Goal: Navigation & Orientation: Find specific page/section

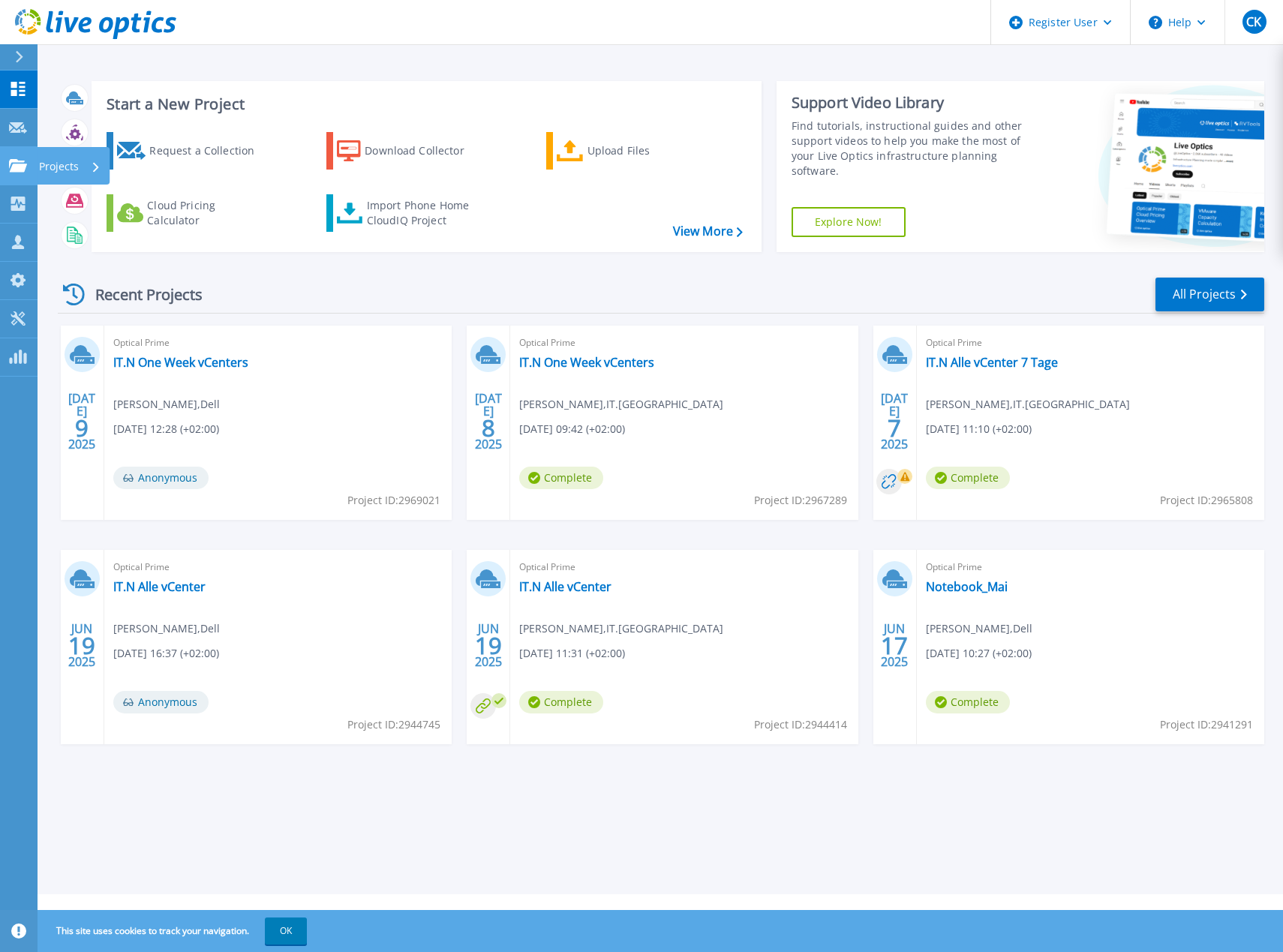
click at [11, 164] on icon at bounding box center [18, 166] width 18 height 12
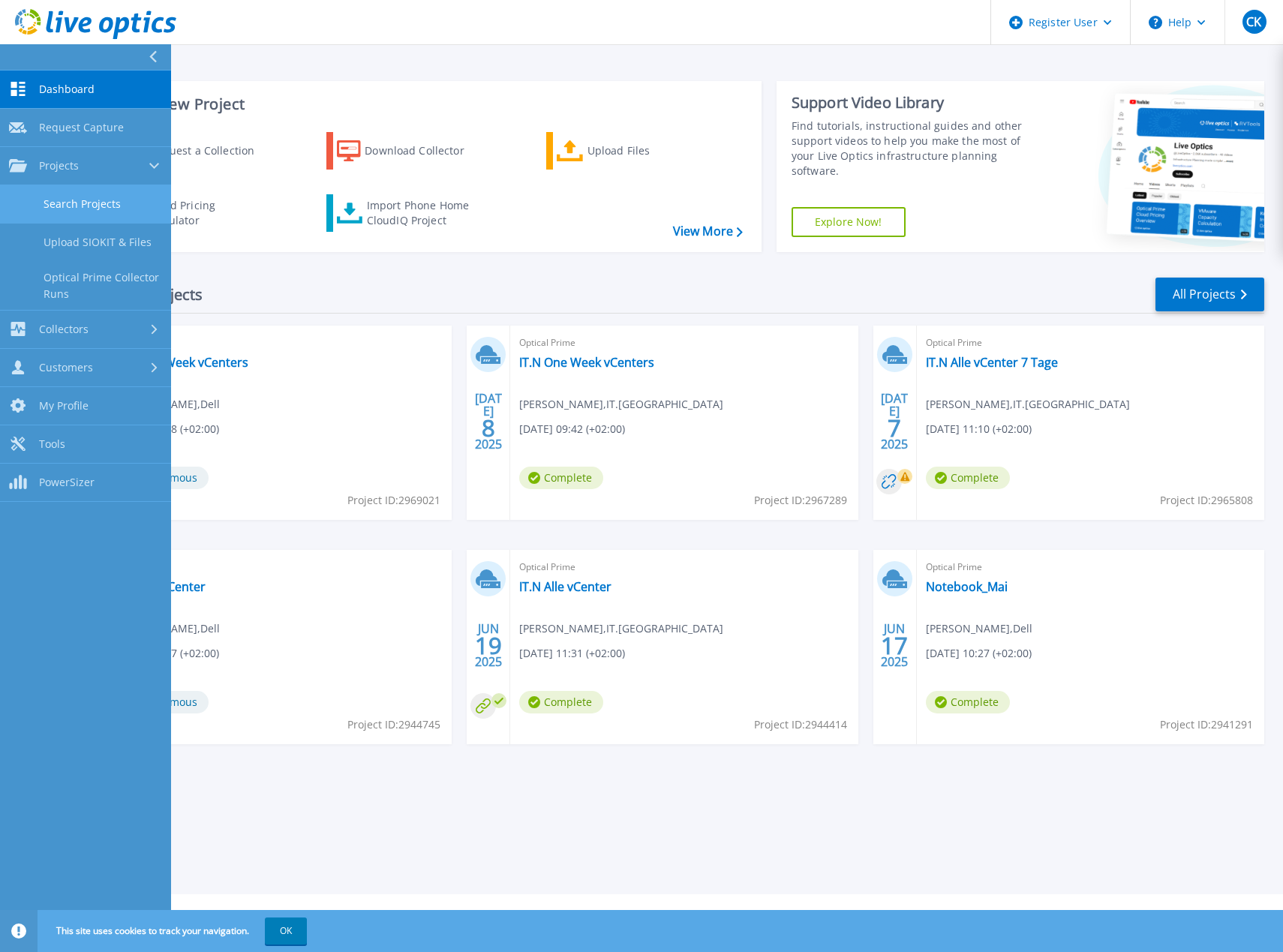
click at [49, 203] on link "Search Projects" at bounding box center [85, 204] width 171 height 38
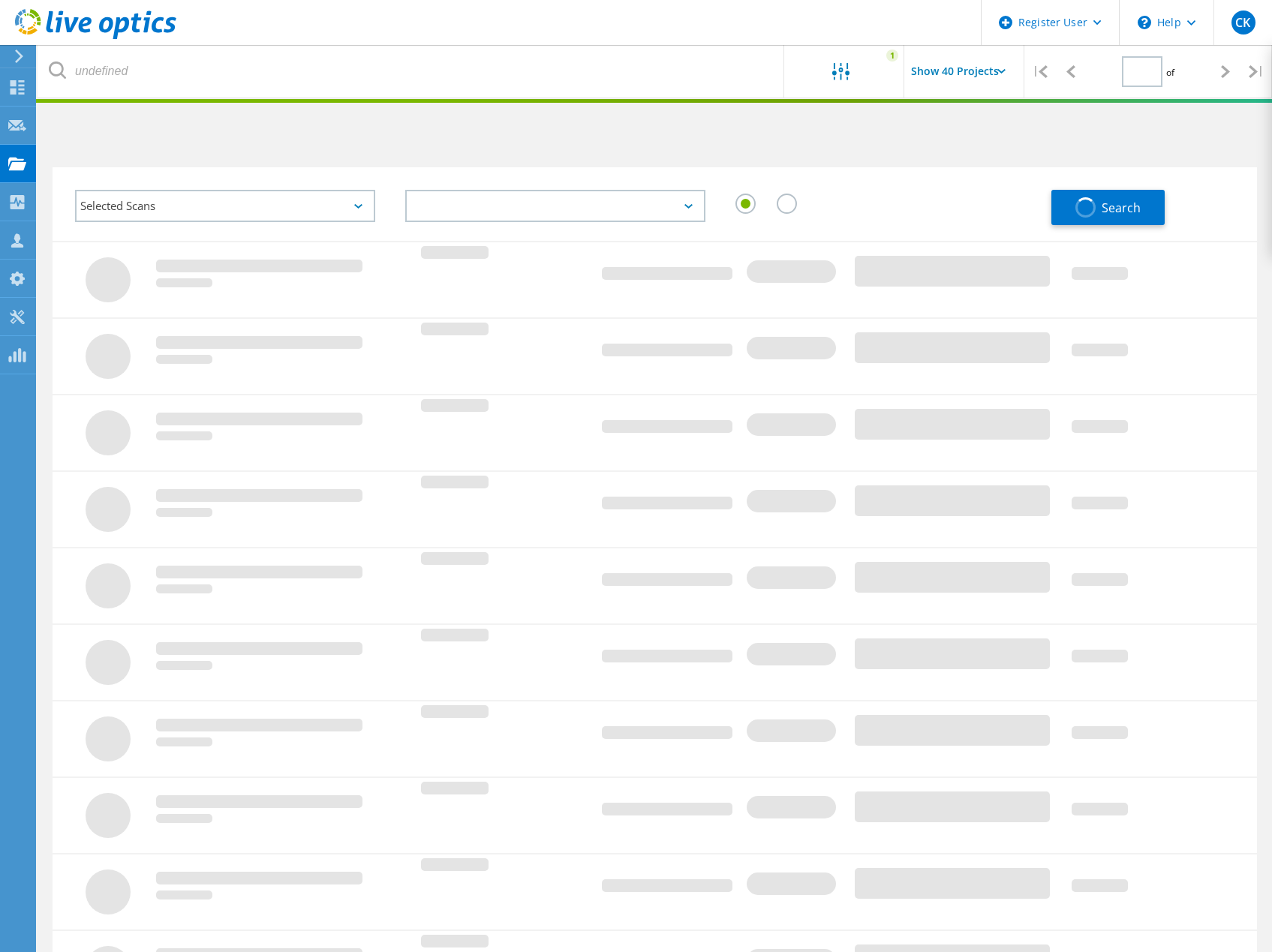
type input "1"
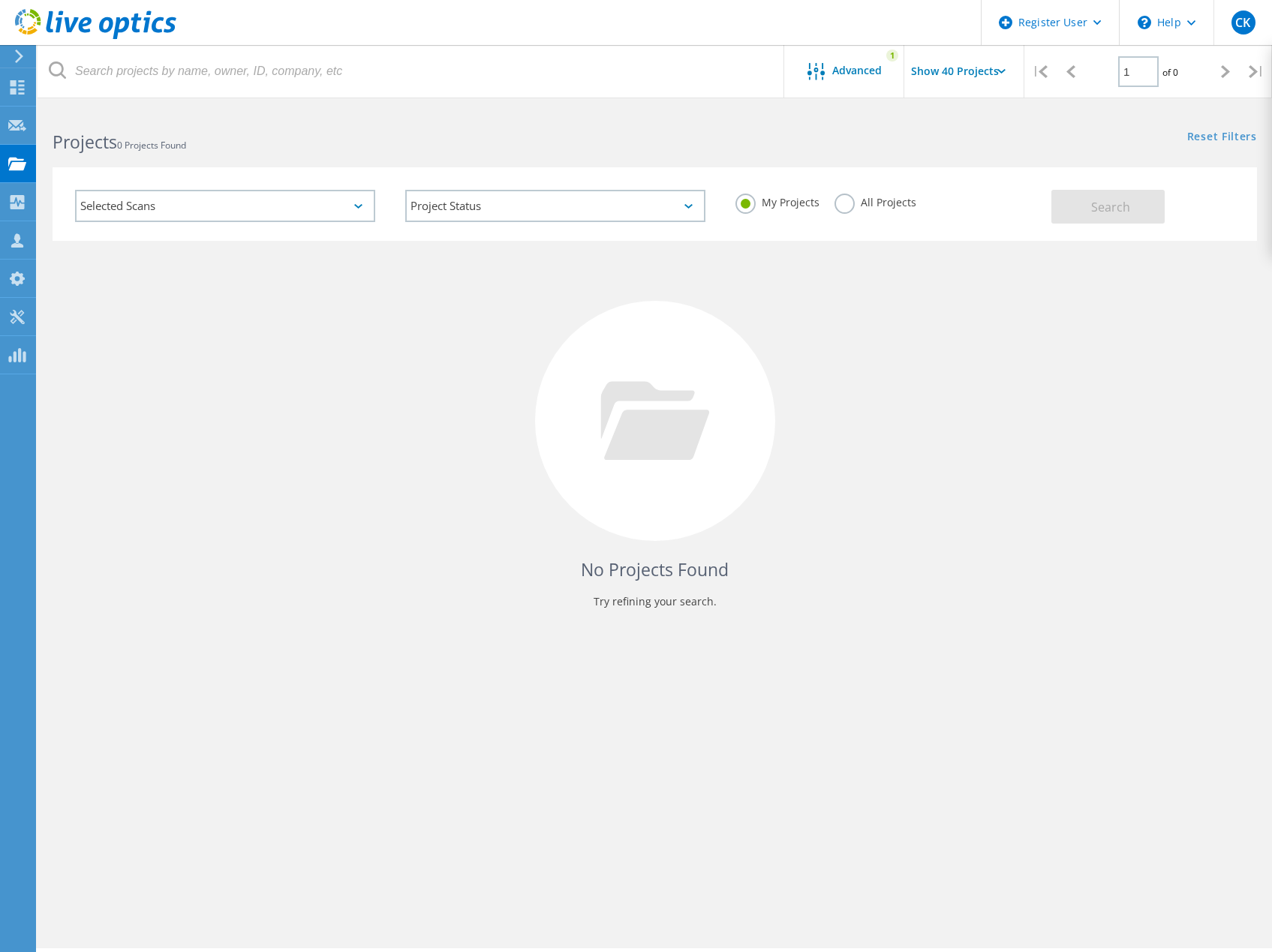
click at [835, 199] on label "All Projects" at bounding box center [876, 200] width 82 height 14
click at [0, 0] on input "All Projects" at bounding box center [0, 0] width 0 height 0
click at [1101, 207] on span "Search" at bounding box center [1111, 207] width 39 height 17
click at [875, 68] on span "Advanced" at bounding box center [857, 70] width 50 height 11
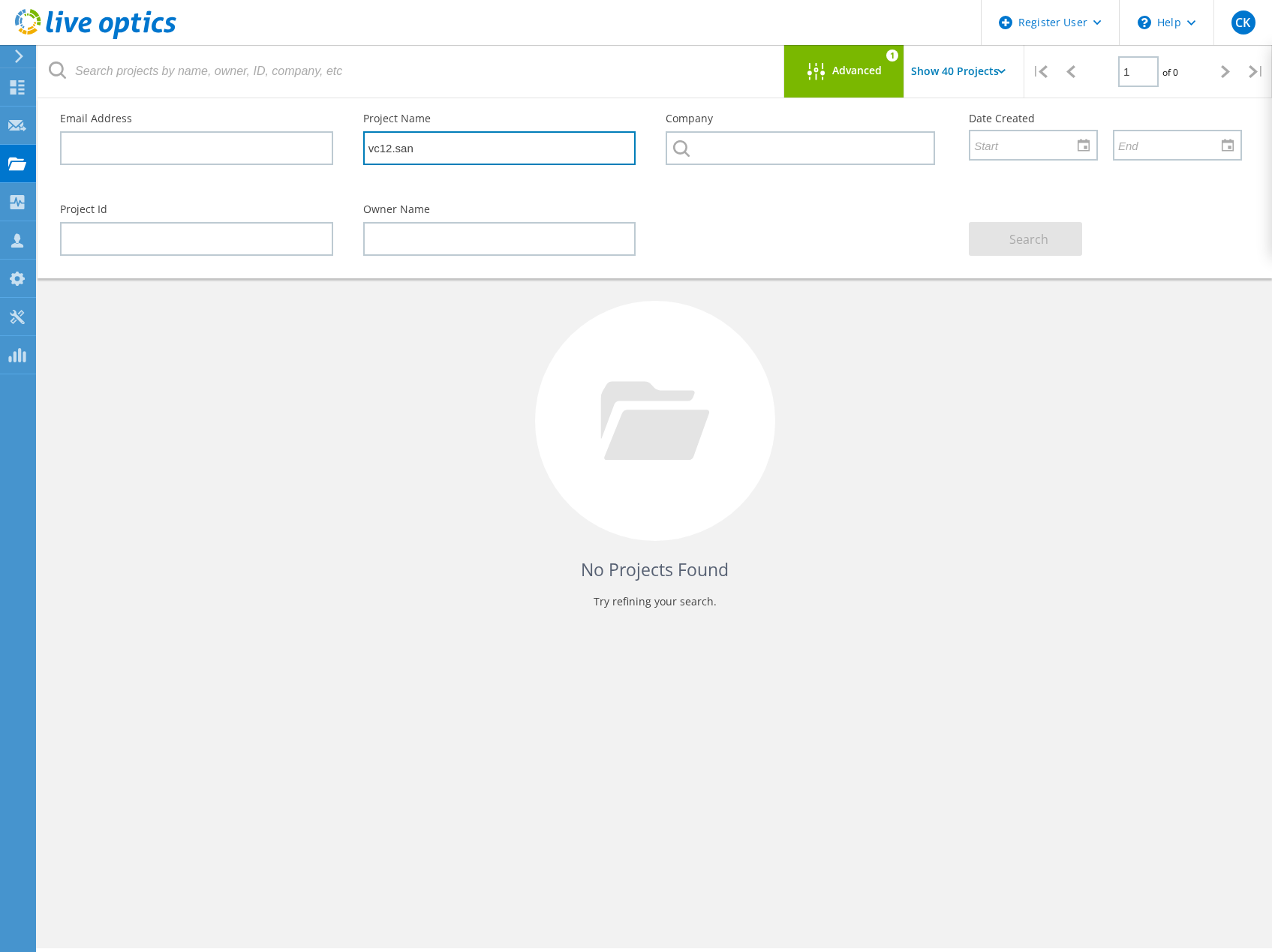
drag, startPoint x: 459, startPoint y: 155, endPoint x: 283, endPoint y: 140, distance: 176.6
click at [283, 140] on div "Email Address Project Name vc12.san Company Date Created" at bounding box center [651, 143] width 1212 height 91
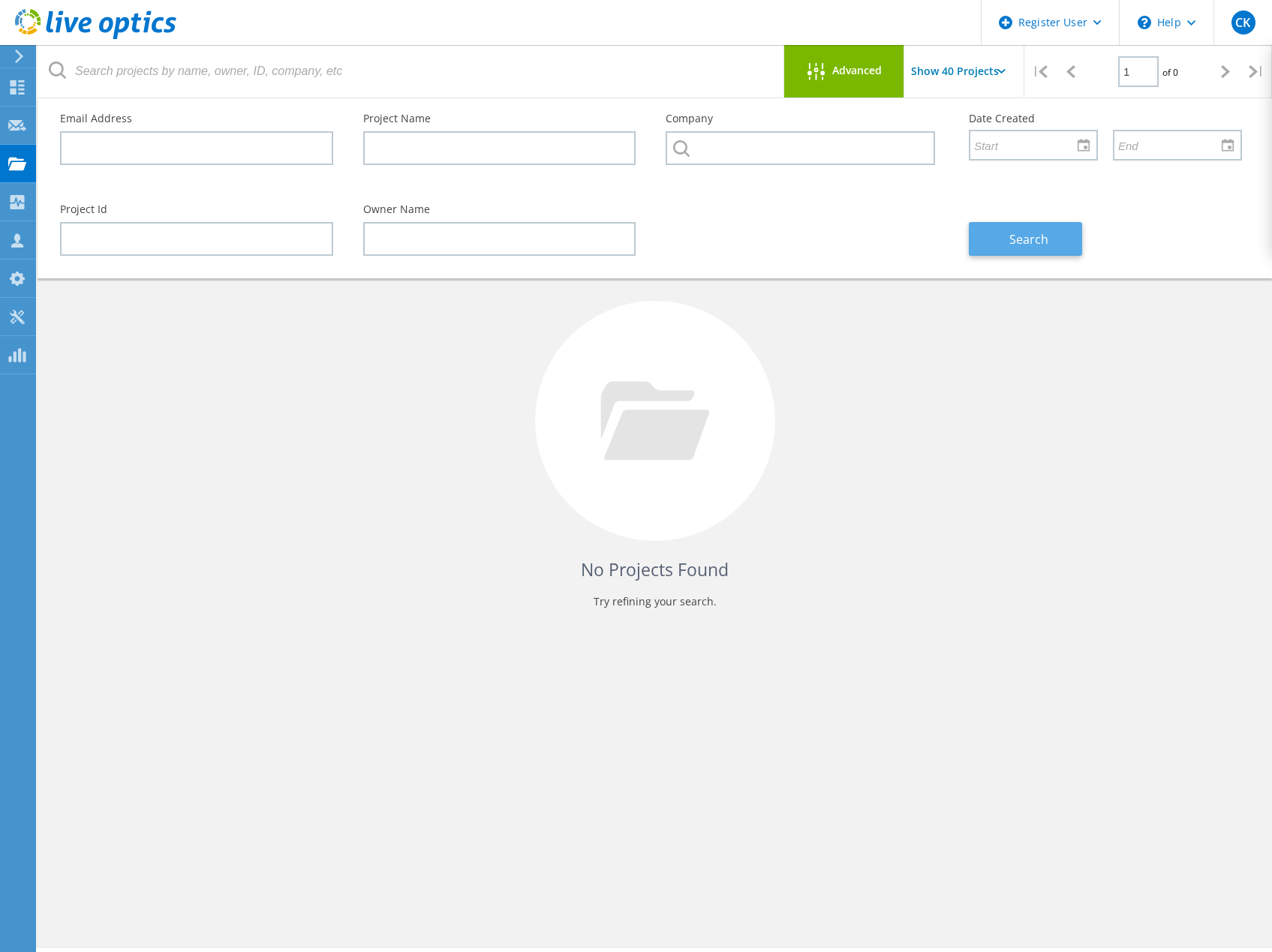
click at [1030, 240] on span "Search" at bounding box center [1029, 240] width 39 height 17
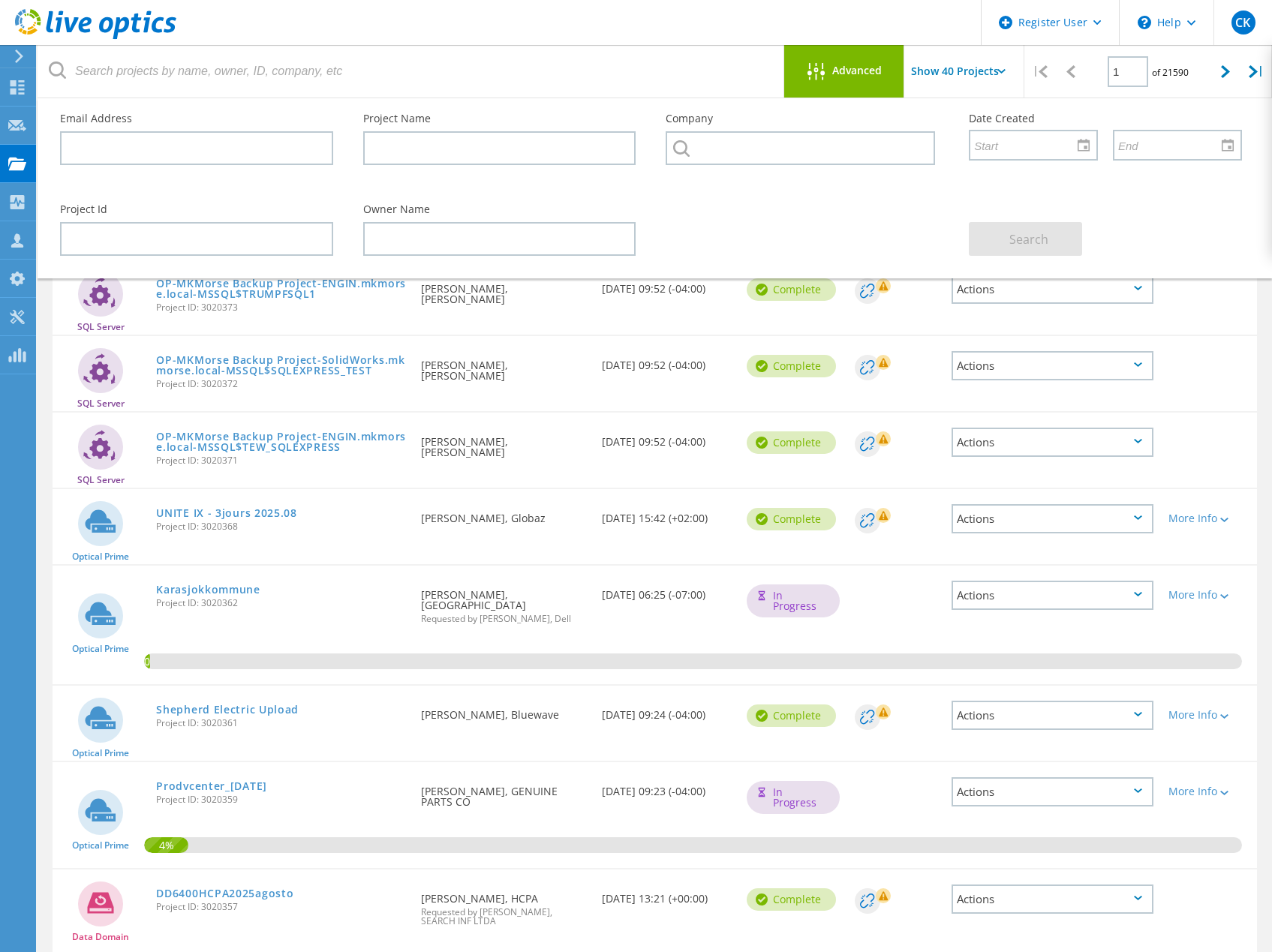
scroll to position [826, 0]
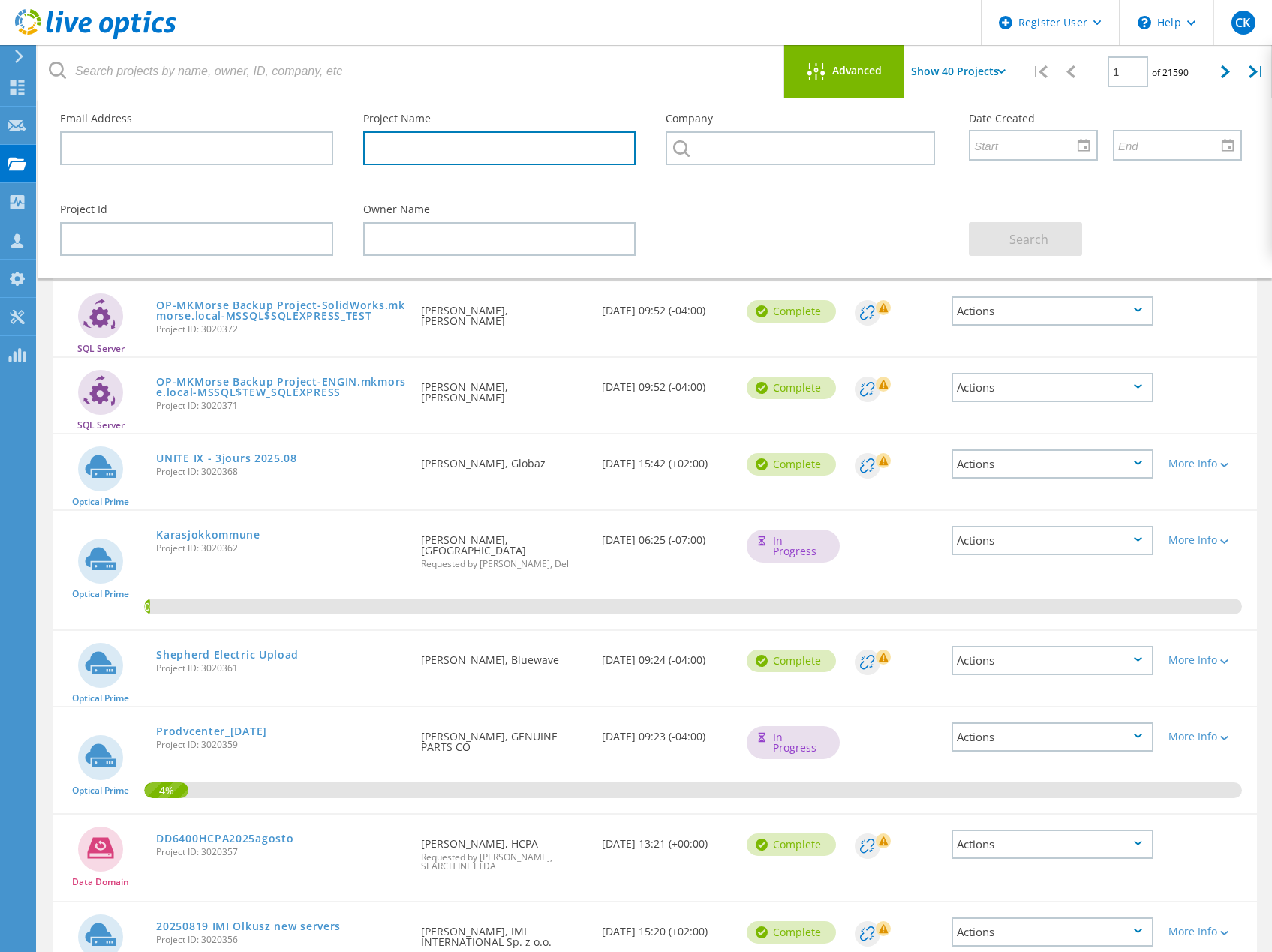
click at [469, 143] on input "text" at bounding box center [500, 148] width 273 height 34
paste input "EUF-SAN-Analyse"
type input "EUF-SAN-Analyse"
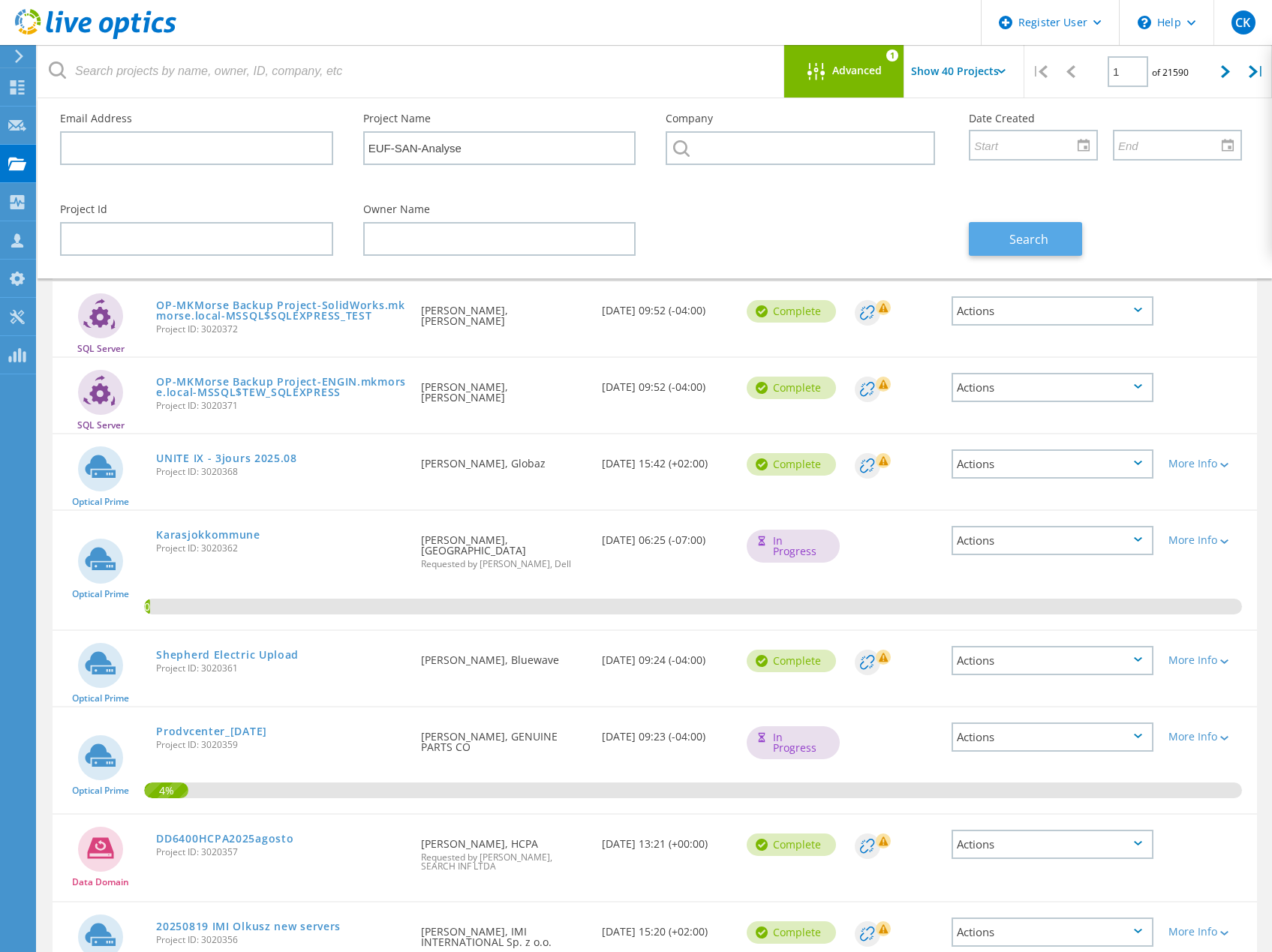
click at [1023, 237] on span "Search" at bounding box center [1029, 240] width 39 height 17
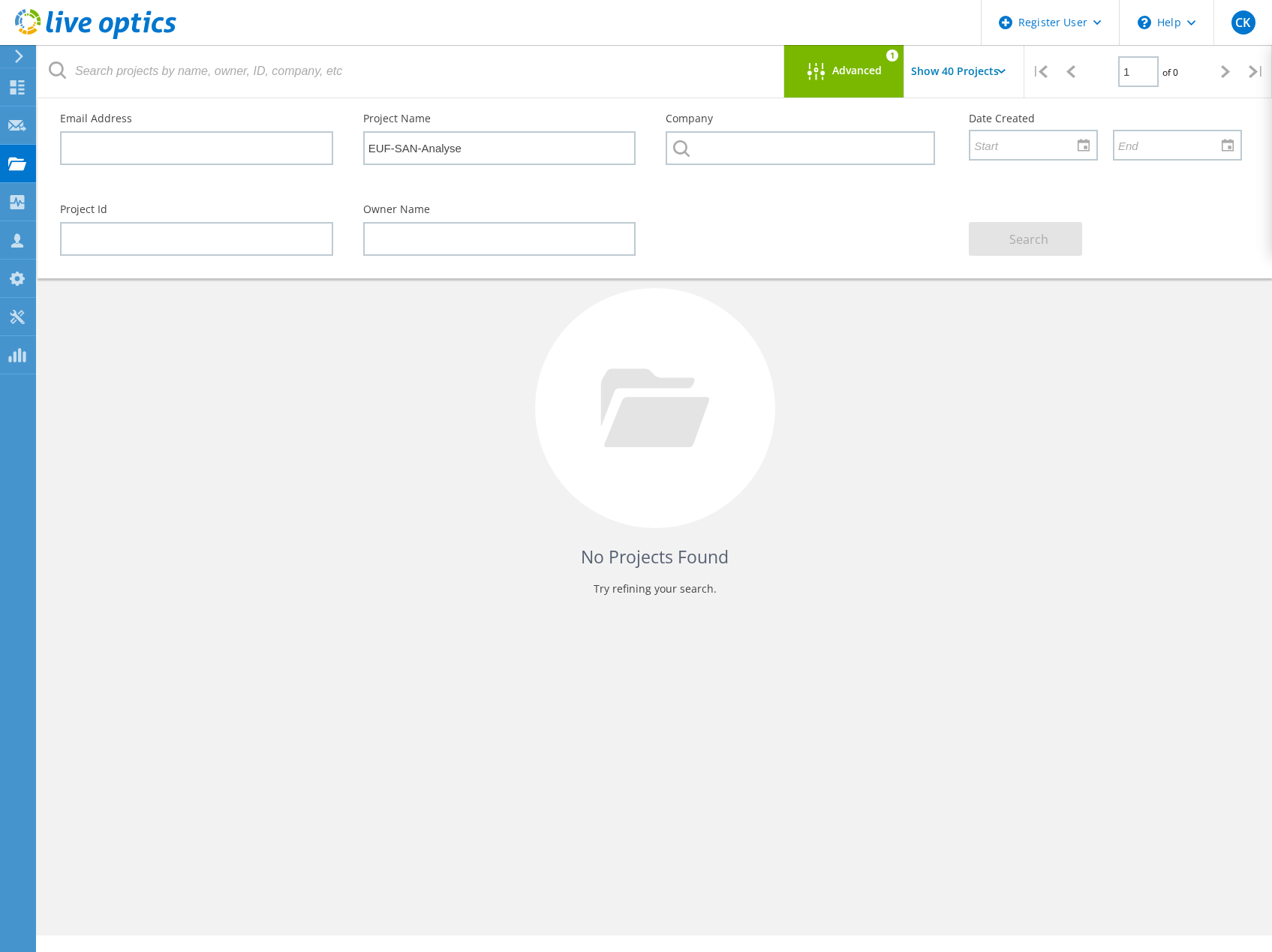
scroll to position [0, 0]
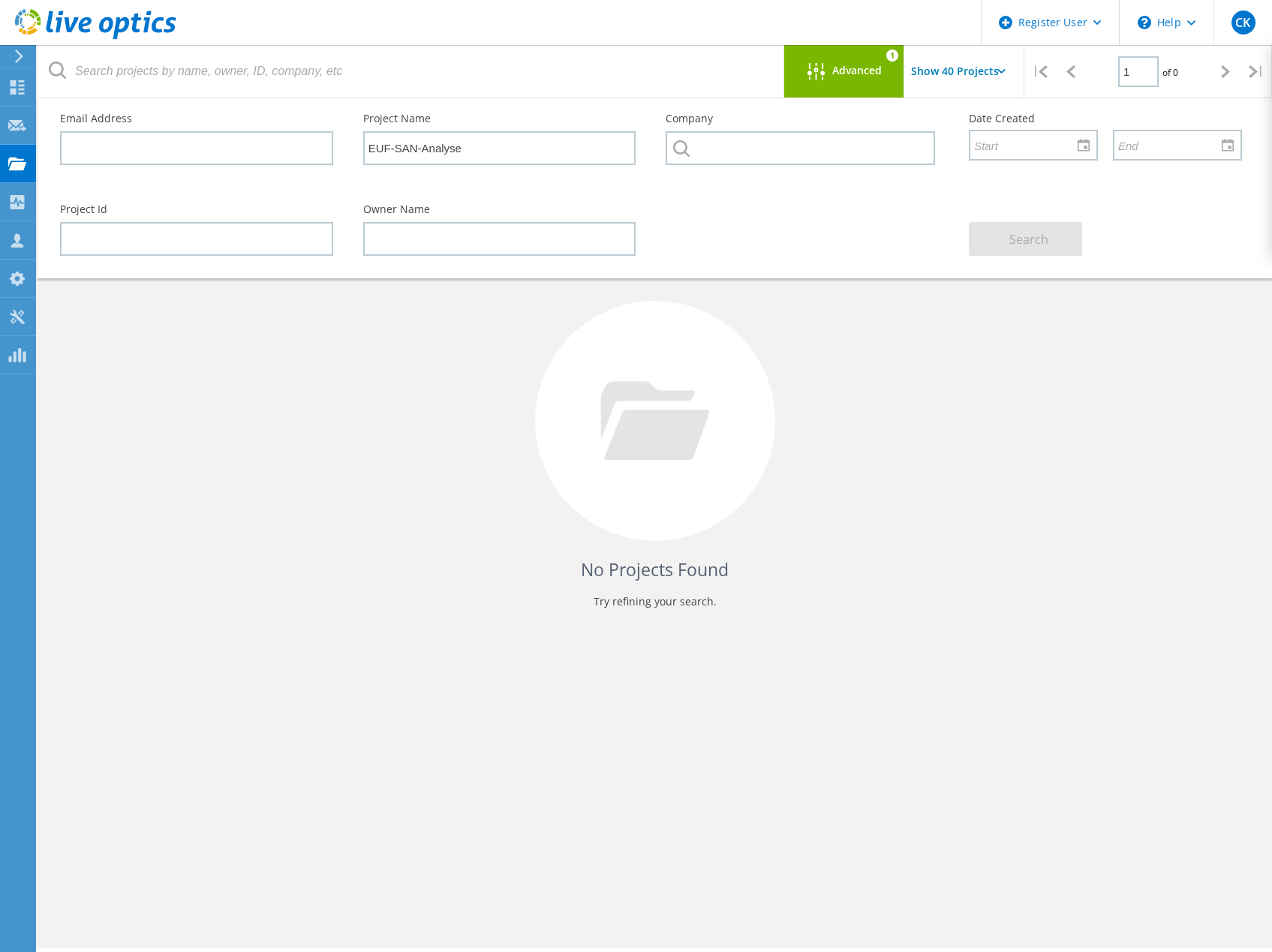
click at [799, 65] on div "Advanced" at bounding box center [844, 72] width 120 height 19
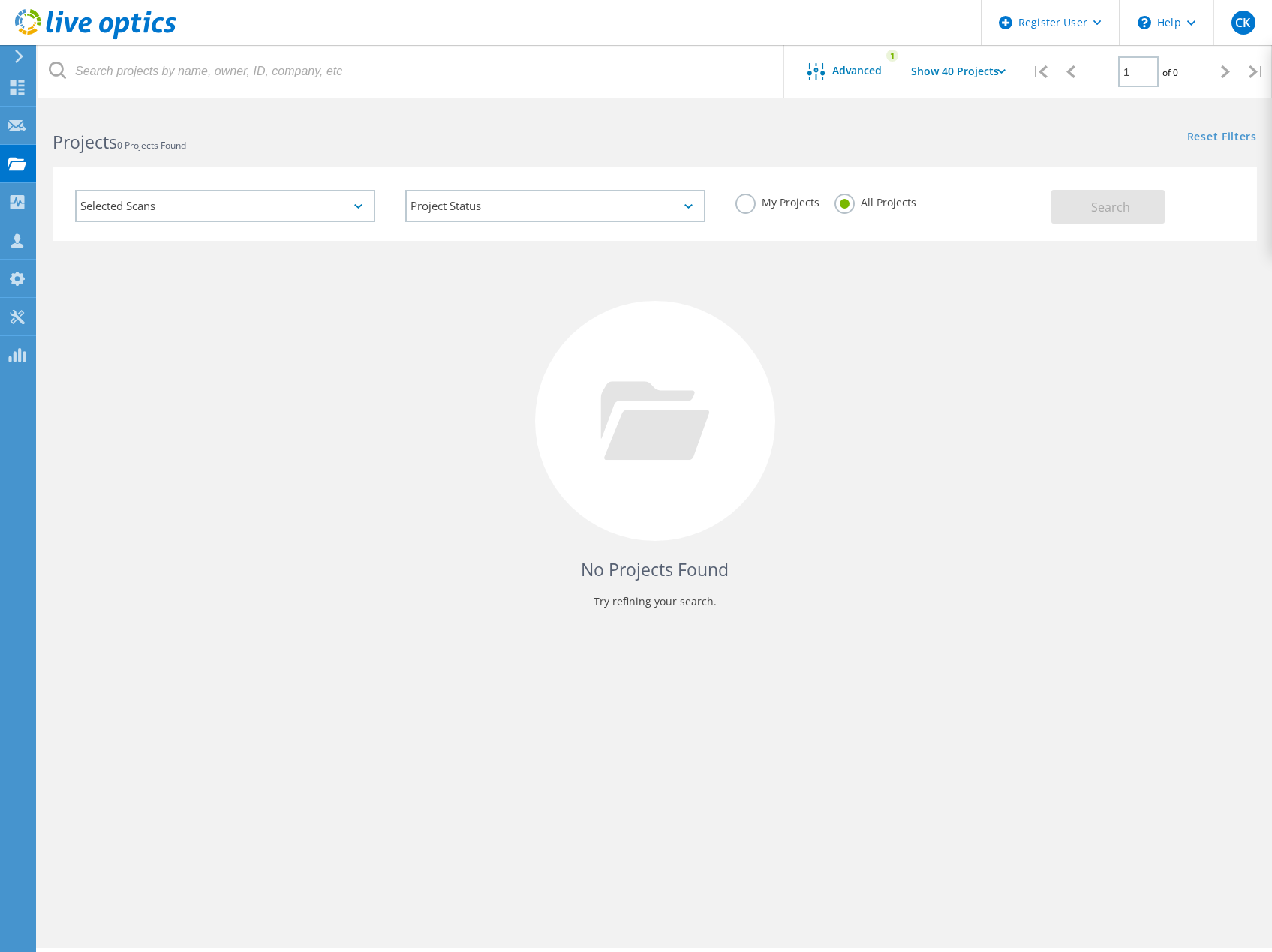
click at [260, 207] on div "Selected Scans" at bounding box center [224, 206] width 300 height 32
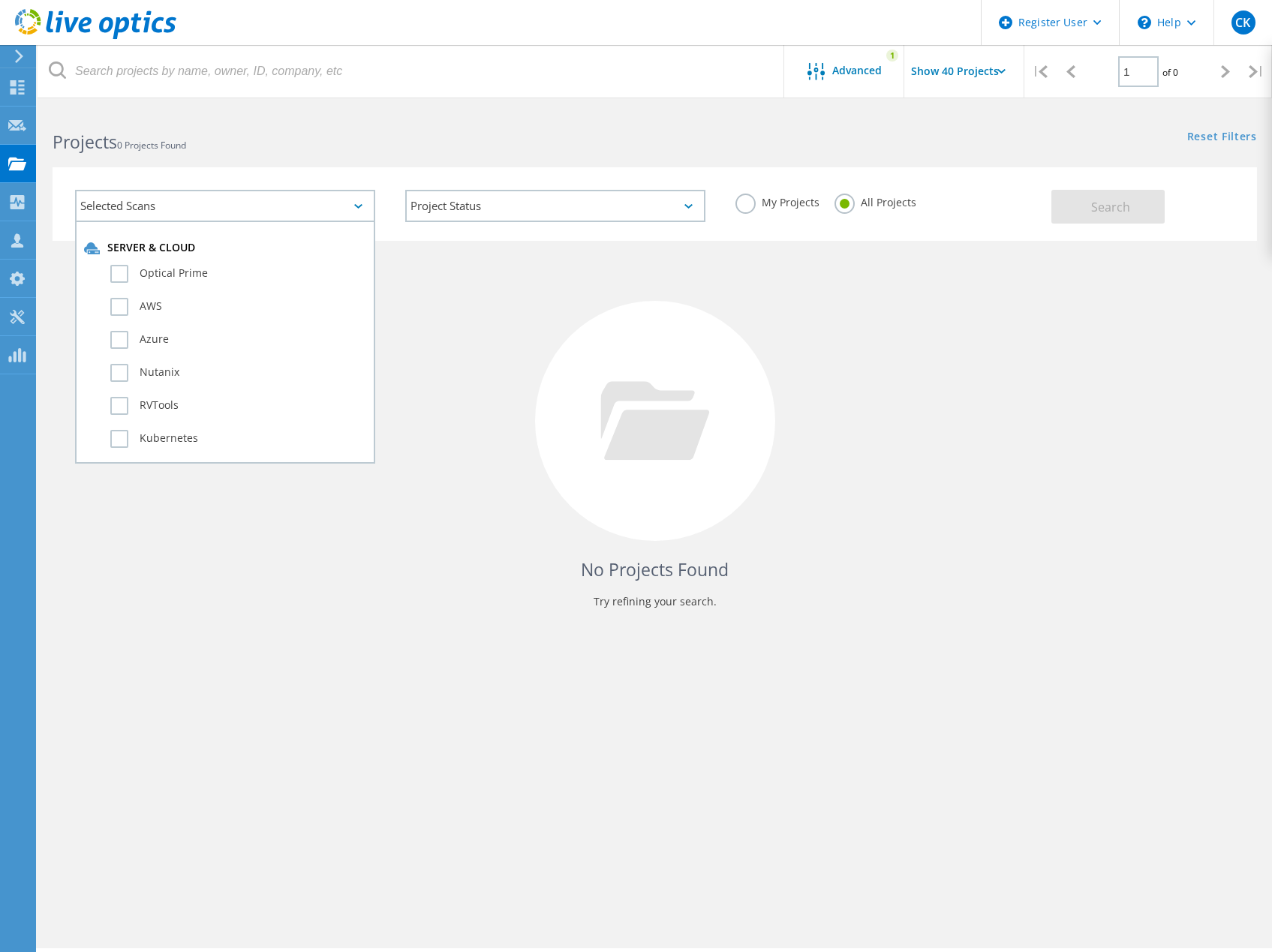
click at [325, 149] on h2 "Projects 0 Projects Found" at bounding box center [346, 142] width 587 height 25
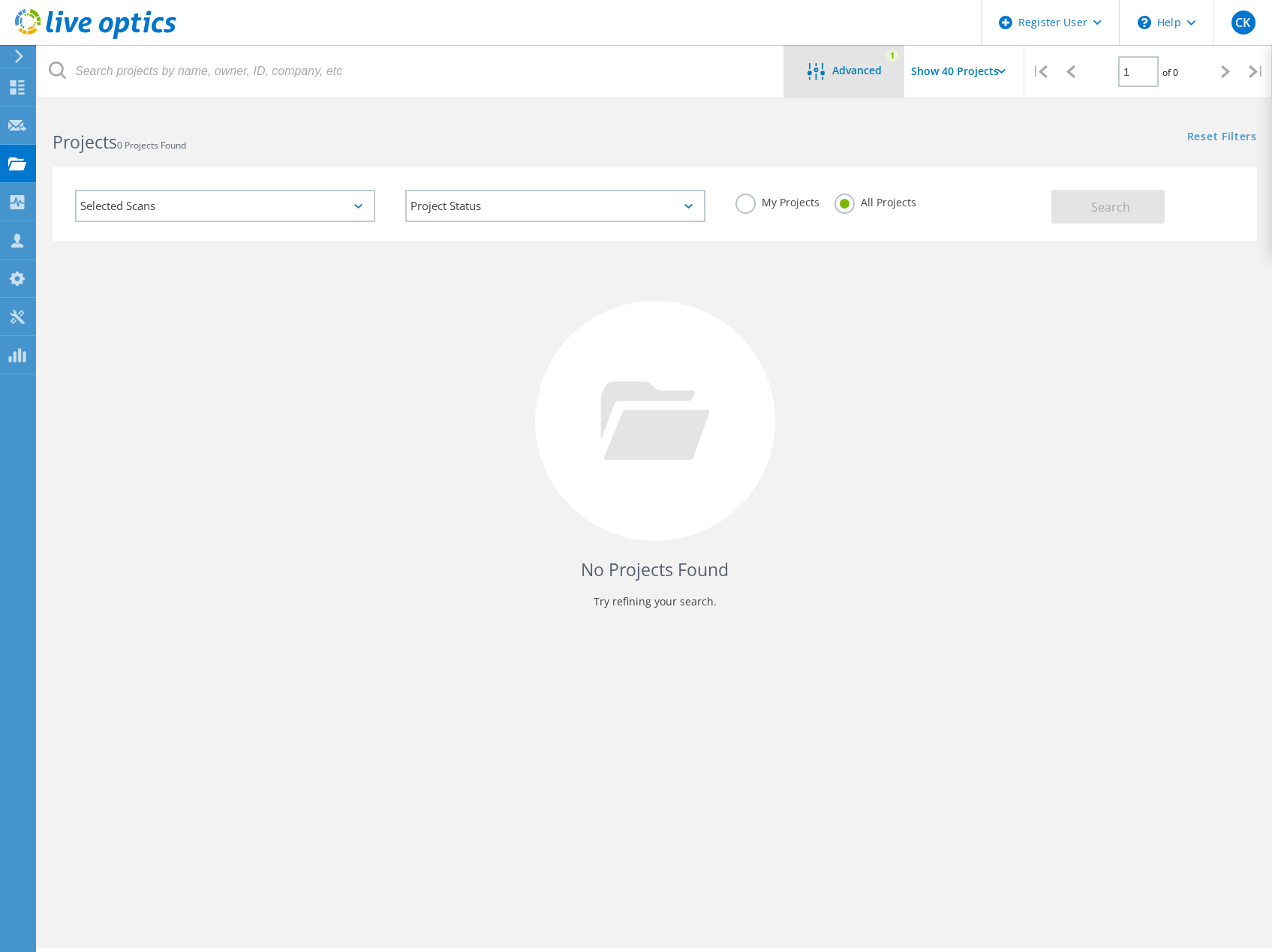
click at [808, 76] on icon at bounding box center [816, 71] width 17 height 17
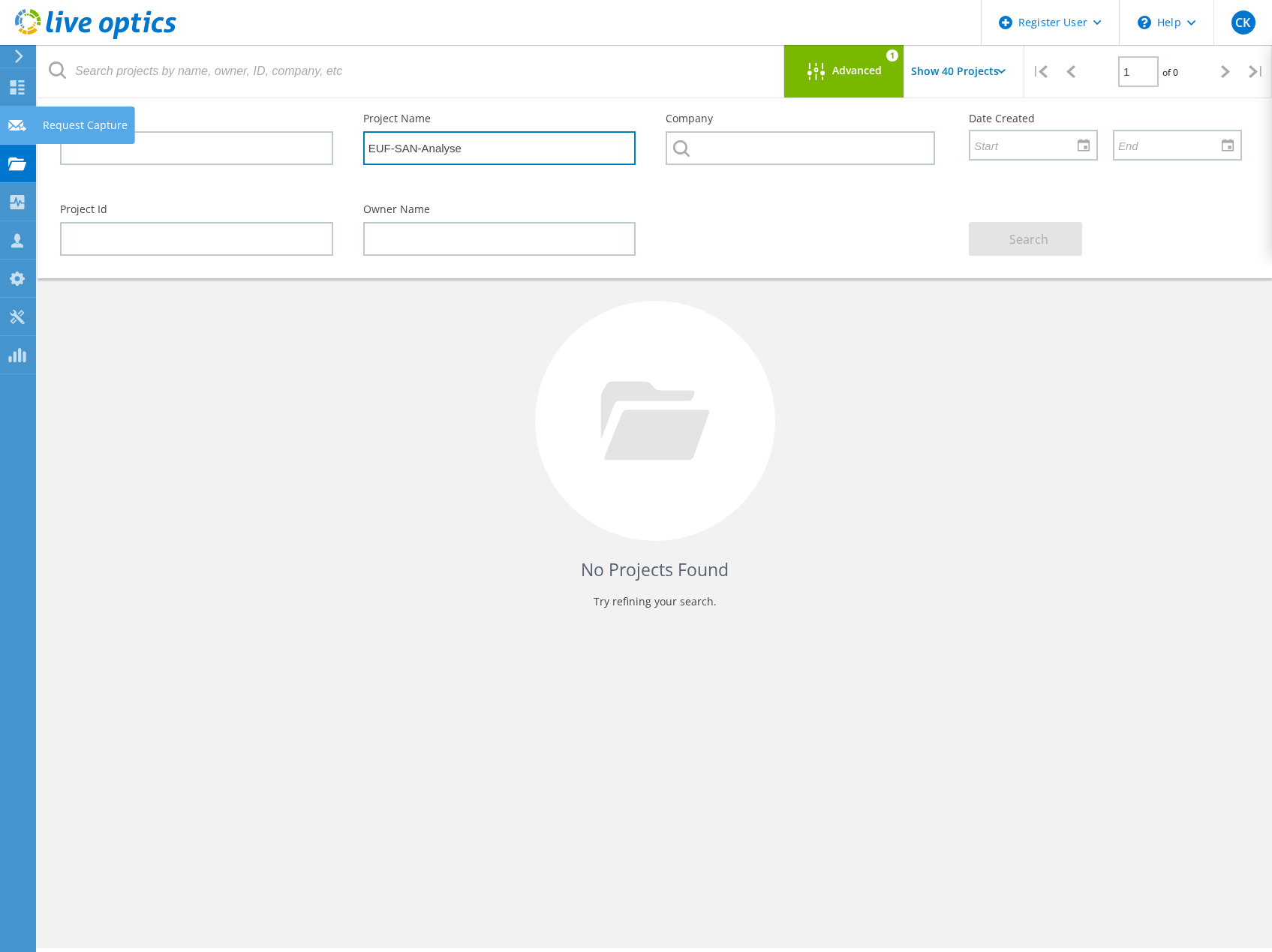
drag, startPoint x: 485, startPoint y: 141, endPoint x: 33, endPoint y: 110, distance: 453.1
click at [40, 111] on div "Email Address Project Name EUF-SAN-Analyse Company Date Created Project Id Owne…" at bounding box center [655, 188] width 1235 height 180
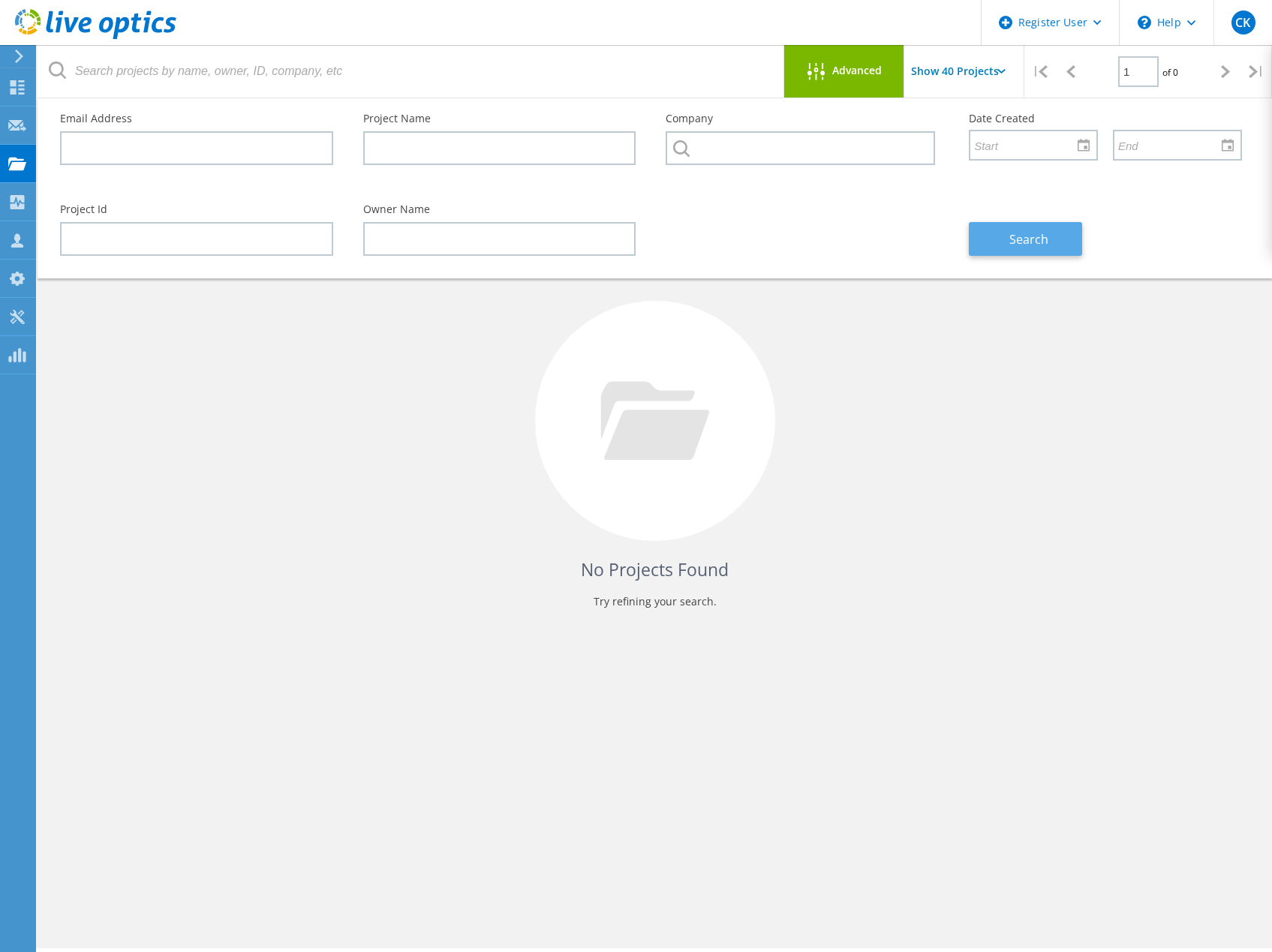
click at [1056, 251] on button "Search" at bounding box center [1025, 239] width 113 height 34
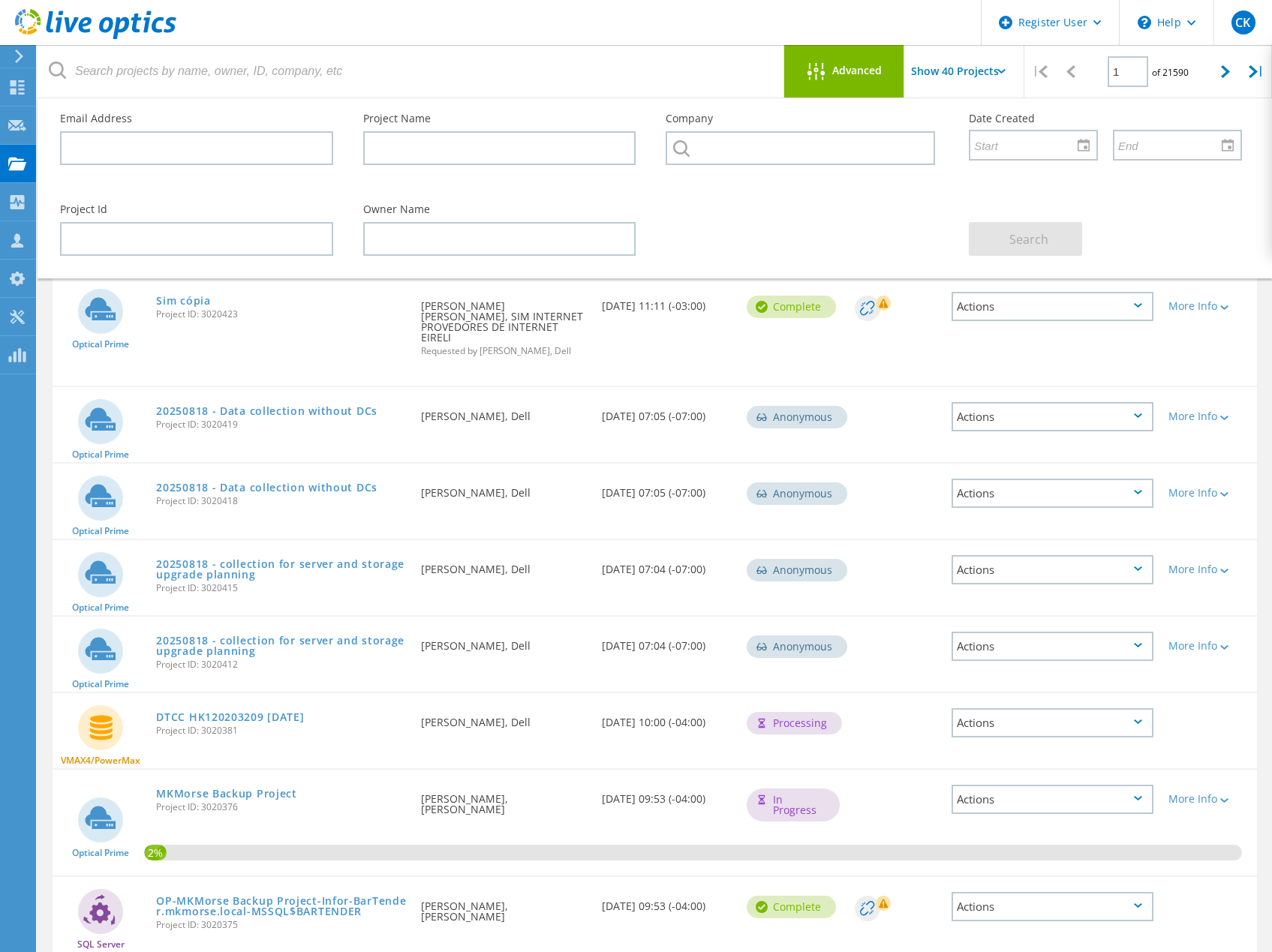
click at [867, 69] on span "Advanced" at bounding box center [857, 70] width 50 height 11
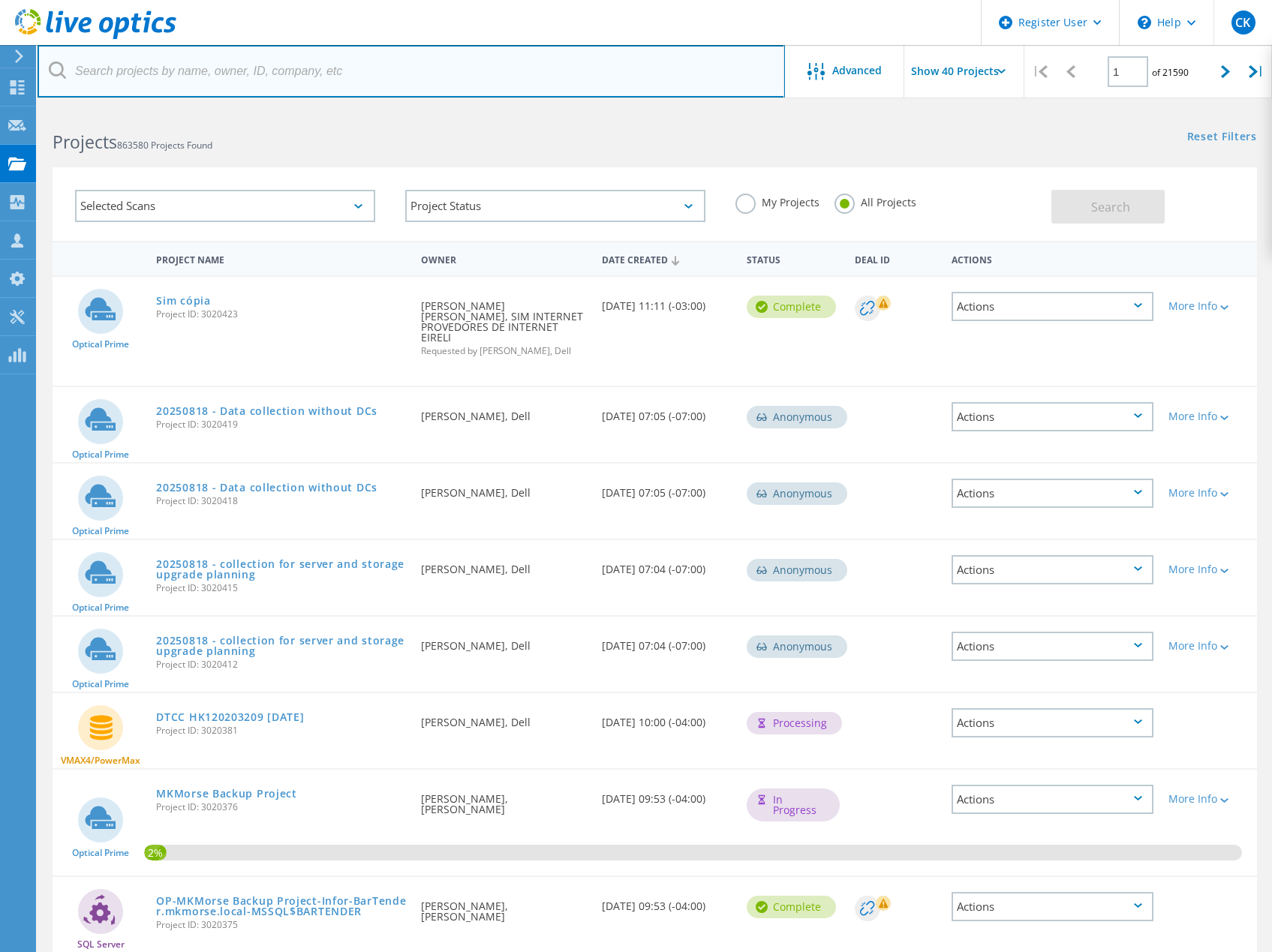
click at [388, 55] on input "text" at bounding box center [411, 71] width 747 height 53
paste input "EUF-SAN-Analyse"
type input "EUF-SAN-Analyse"
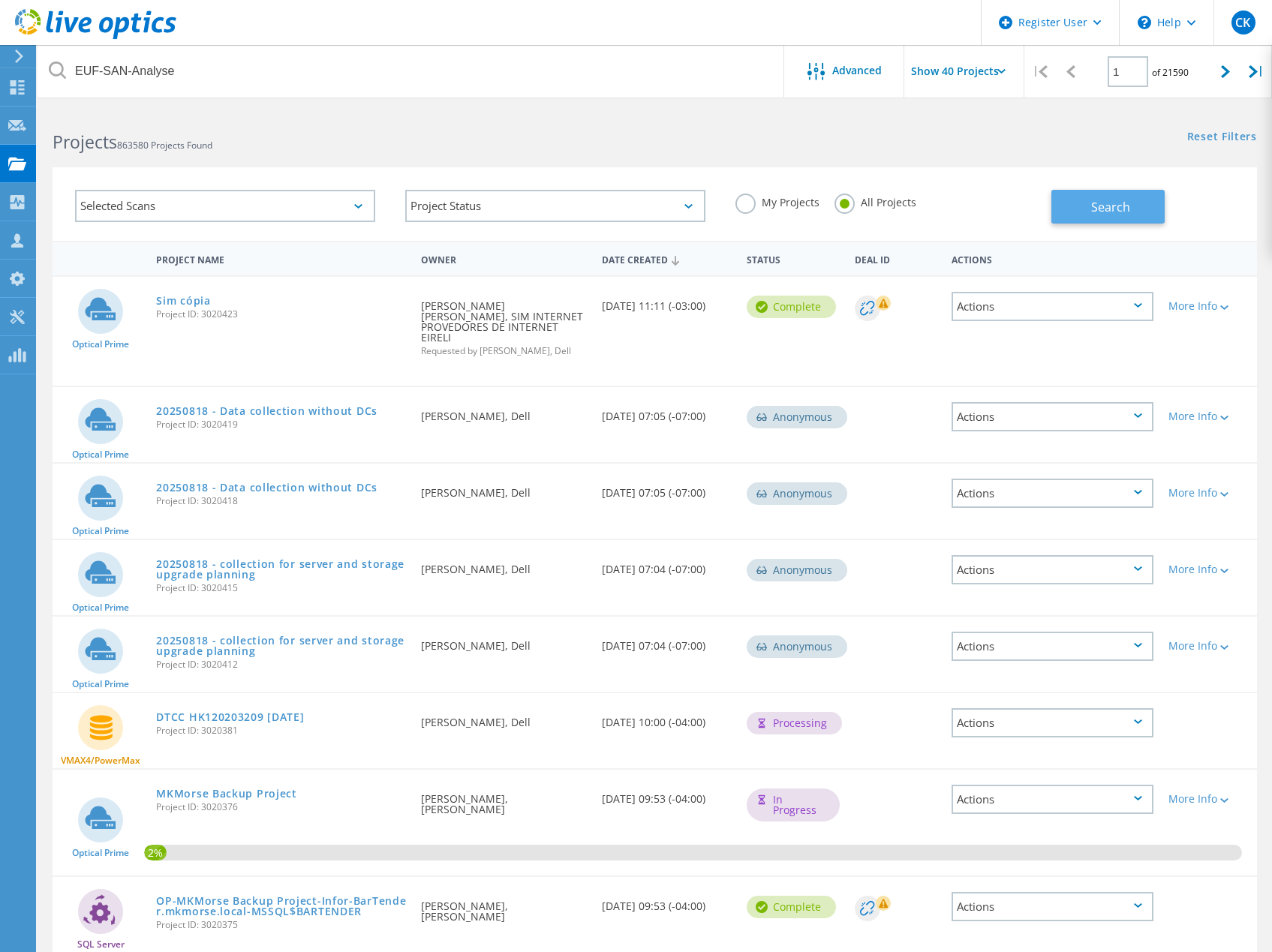
click at [1094, 212] on span "Search" at bounding box center [1111, 207] width 39 height 17
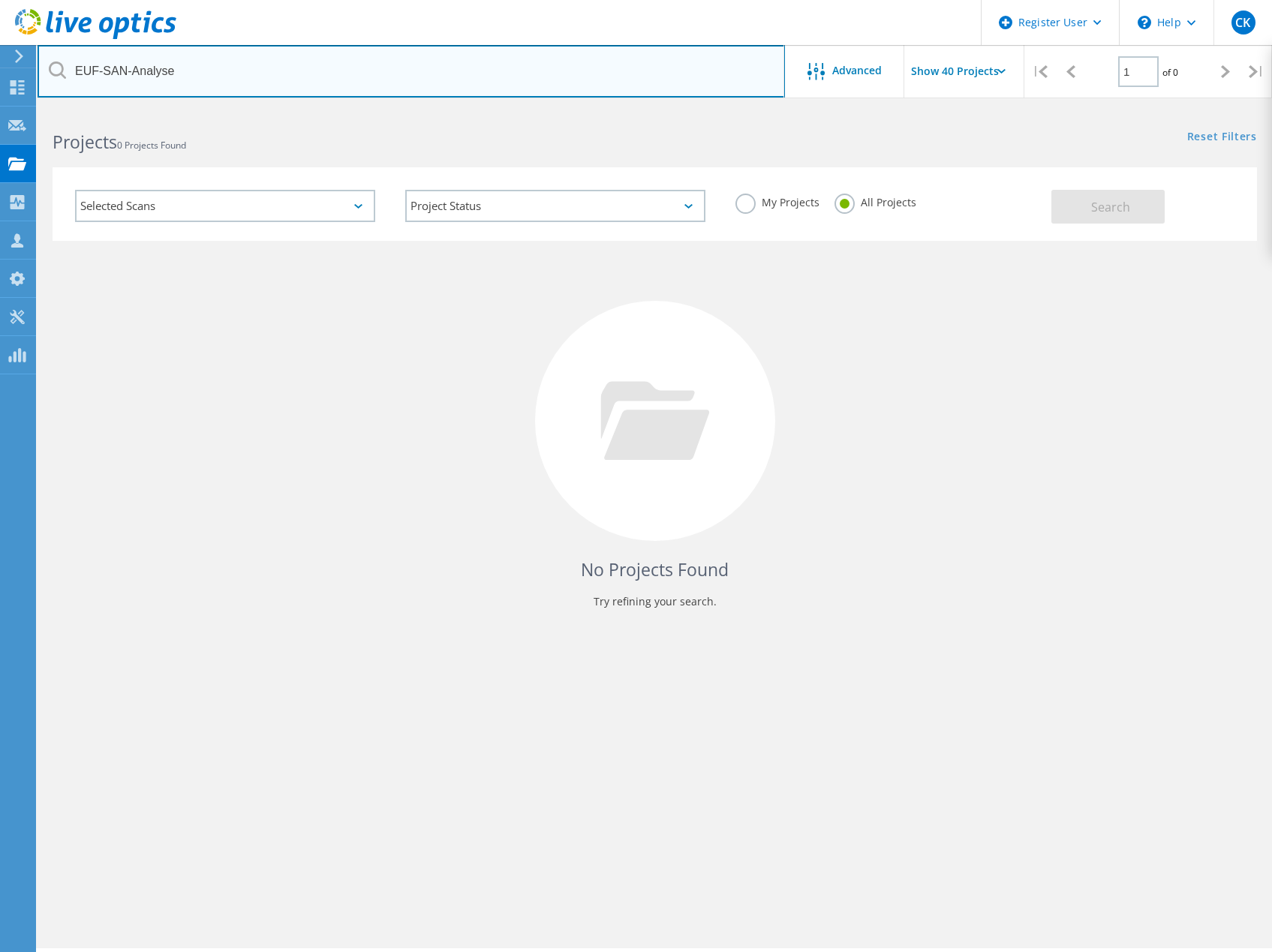
drag, startPoint x: 493, startPoint y: 79, endPoint x: -287, endPoint y: 52, distance: 780.5
click at [0, 52] on html "Register User \n Help Explore Helpful Articles Contact Support CK Dell User [PE…" at bounding box center [636, 497] width 1272 height 994
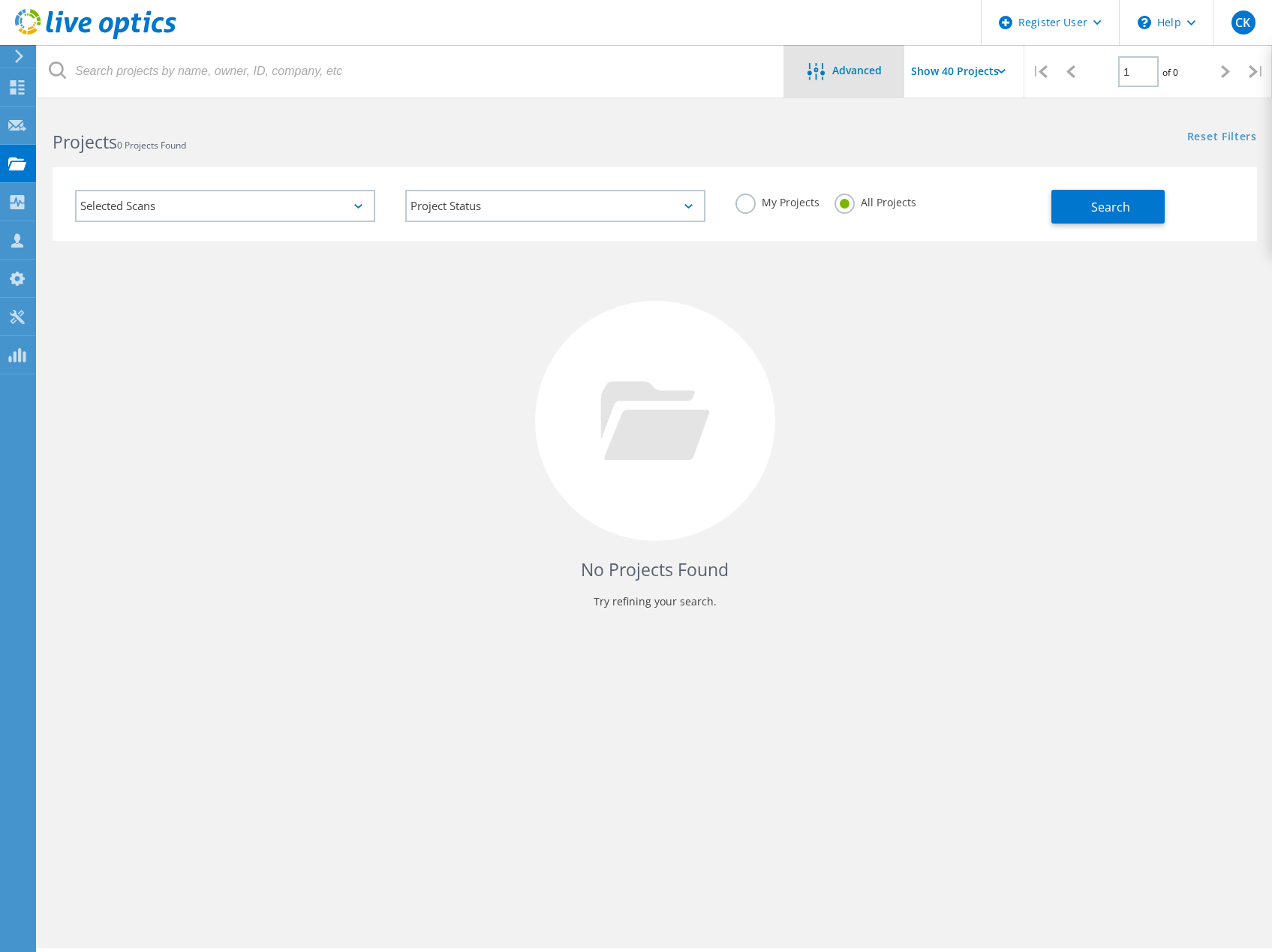
click at [836, 60] on div "Advanced" at bounding box center [844, 71] width 120 height 53
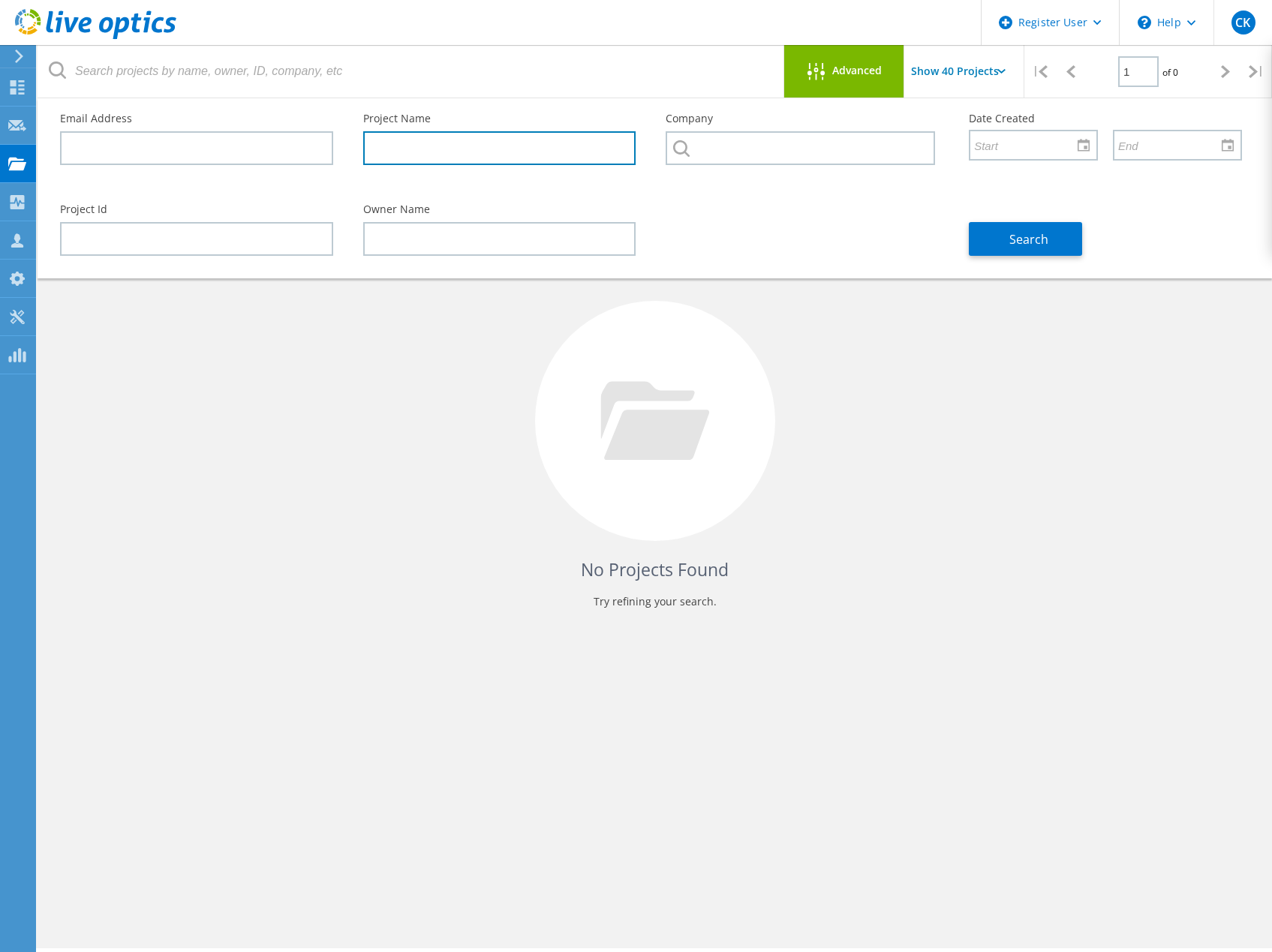
click at [509, 150] on input "text" at bounding box center [500, 148] width 273 height 34
paste input "EUF-SAN-Analyse"
type input "EUF-SAN-Analyse"
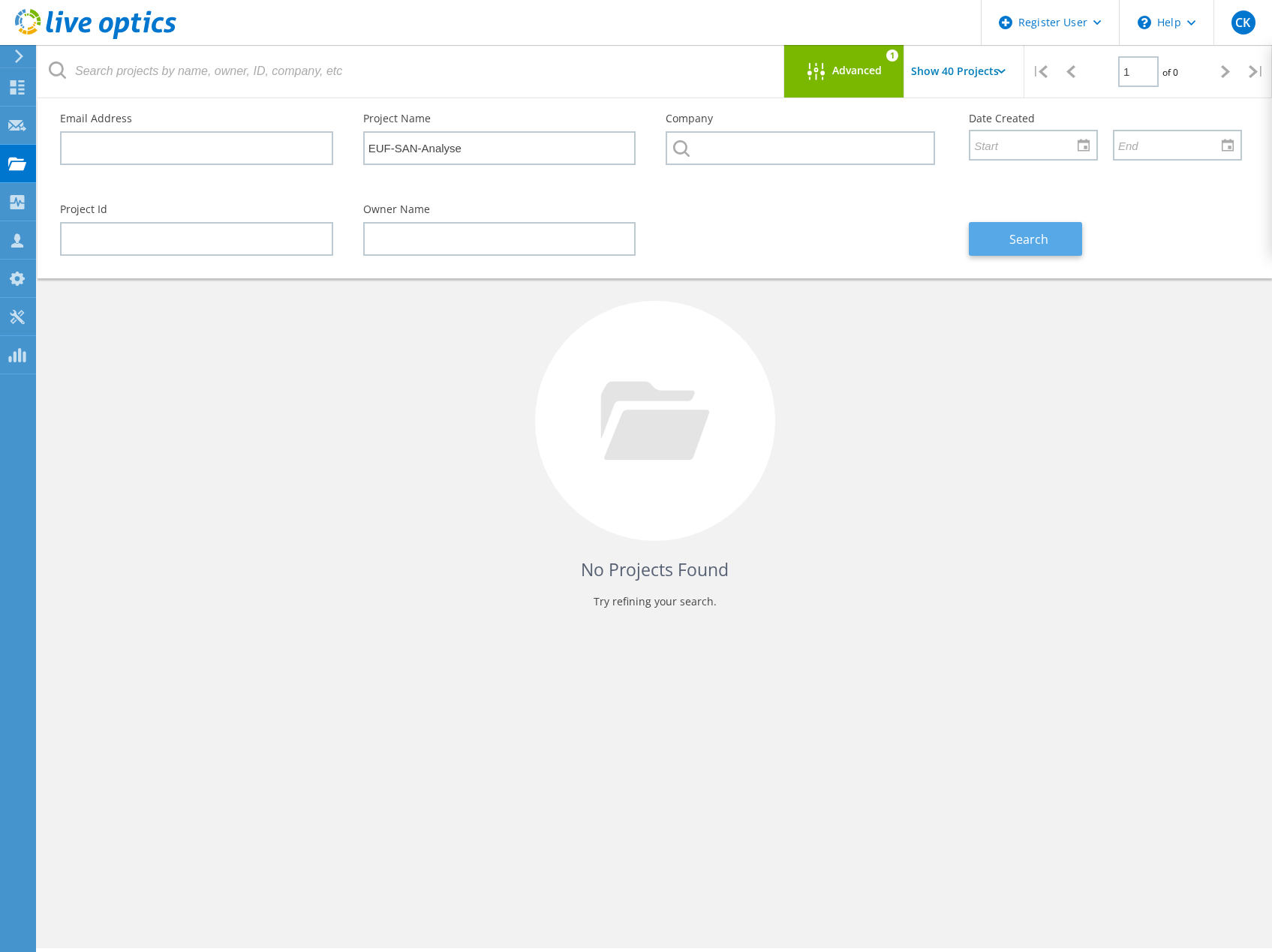
click at [1007, 236] on button "Search" at bounding box center [1025, 239] width 113 height 34
click at [417, 474] on div "No Projects Found Try refining your search." at bounding box center [655, 435] width 1204 height 388
click at [796, 64] on div "Advanced" at bounding box center [844, 72] width 120 height 19
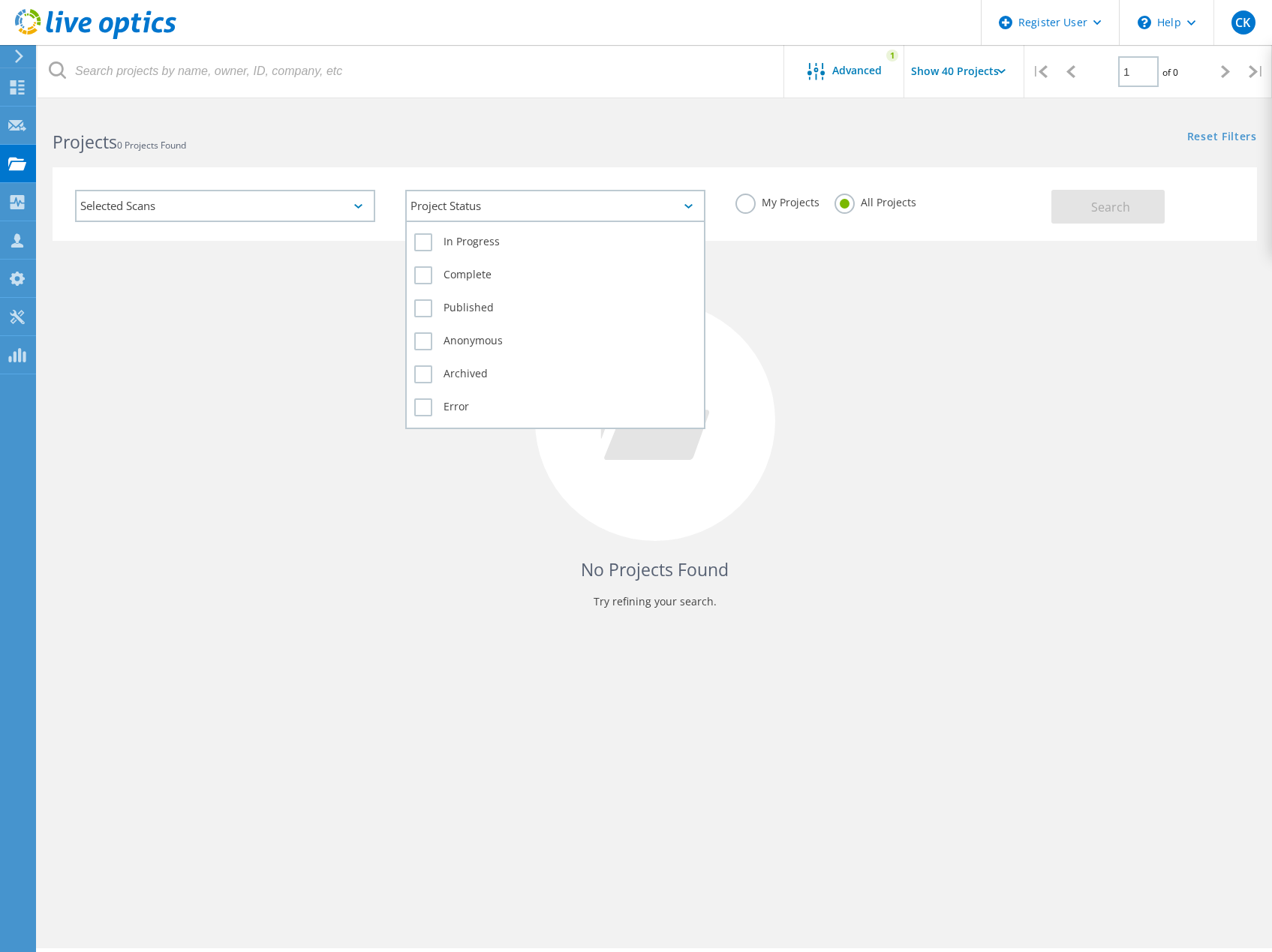
click at [664, 208] on div "Project Status" at bounding box center [555, 206] width 300 height 32
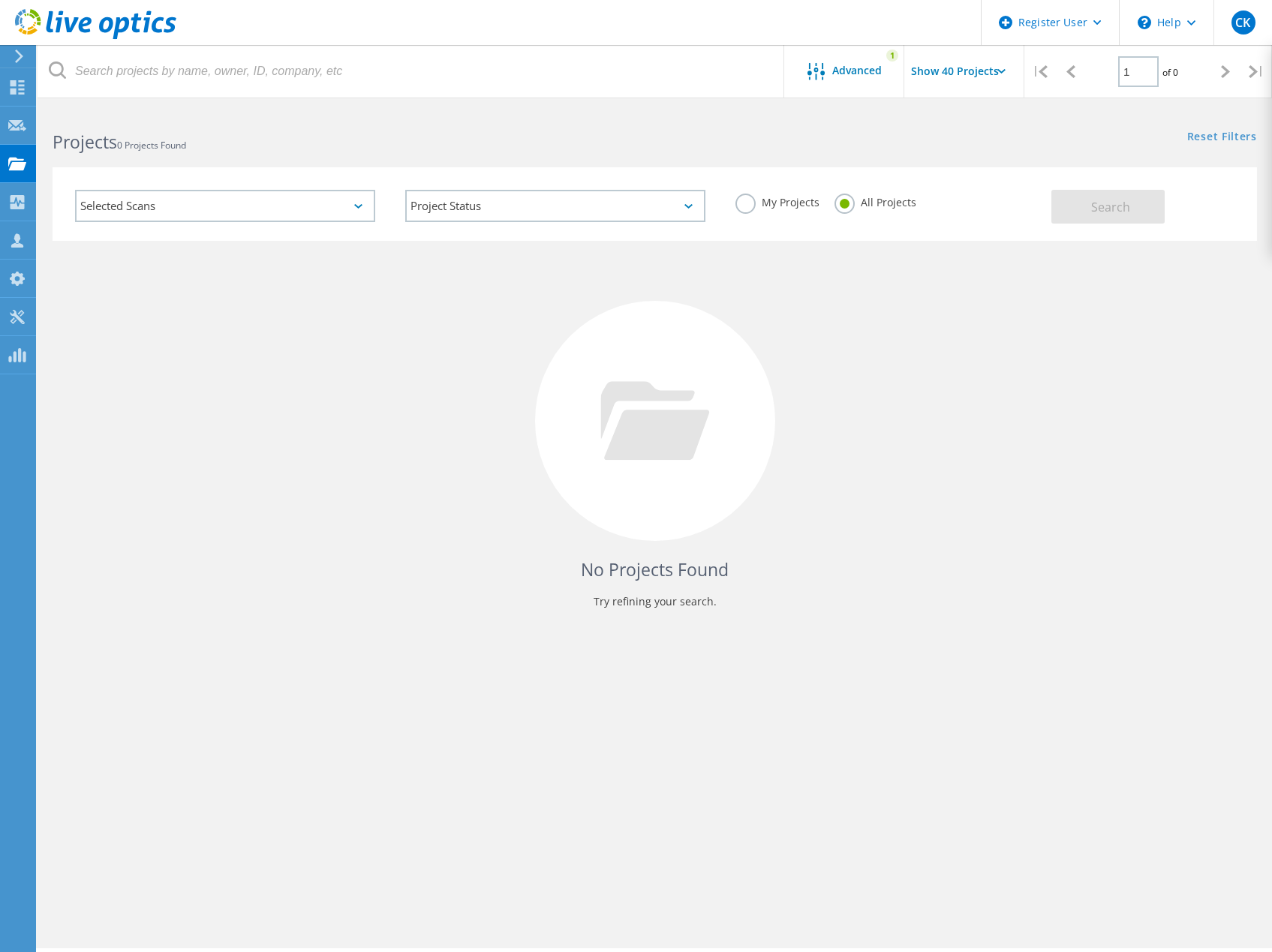
click at [860, 293] on div "No Projects Found Try refining your search." at bounding box center [655, 435] width 1204 height 388
click at [829, 69] on div at bounding box center [820, 72] width 25 height 19
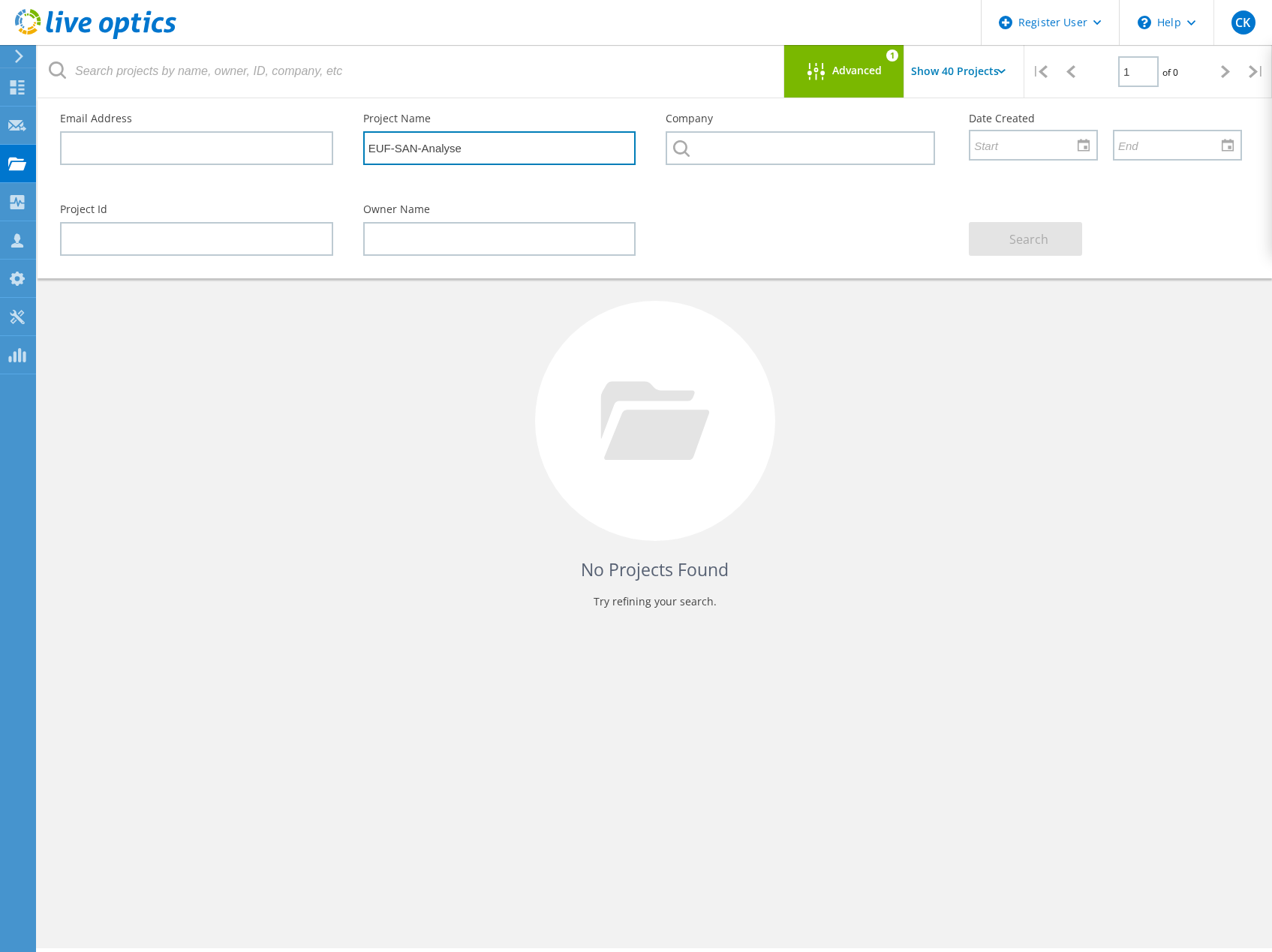
drag, startPoint x: 289, startPoint y: 151, endPoint x: 190, endPoint y: 151, distance: 99.0
click at [190, 151] on div "Email Address Project Name EUF-SAN-Analyse Company Date Created" at bounding box center [651, 143] width 1212 height 91
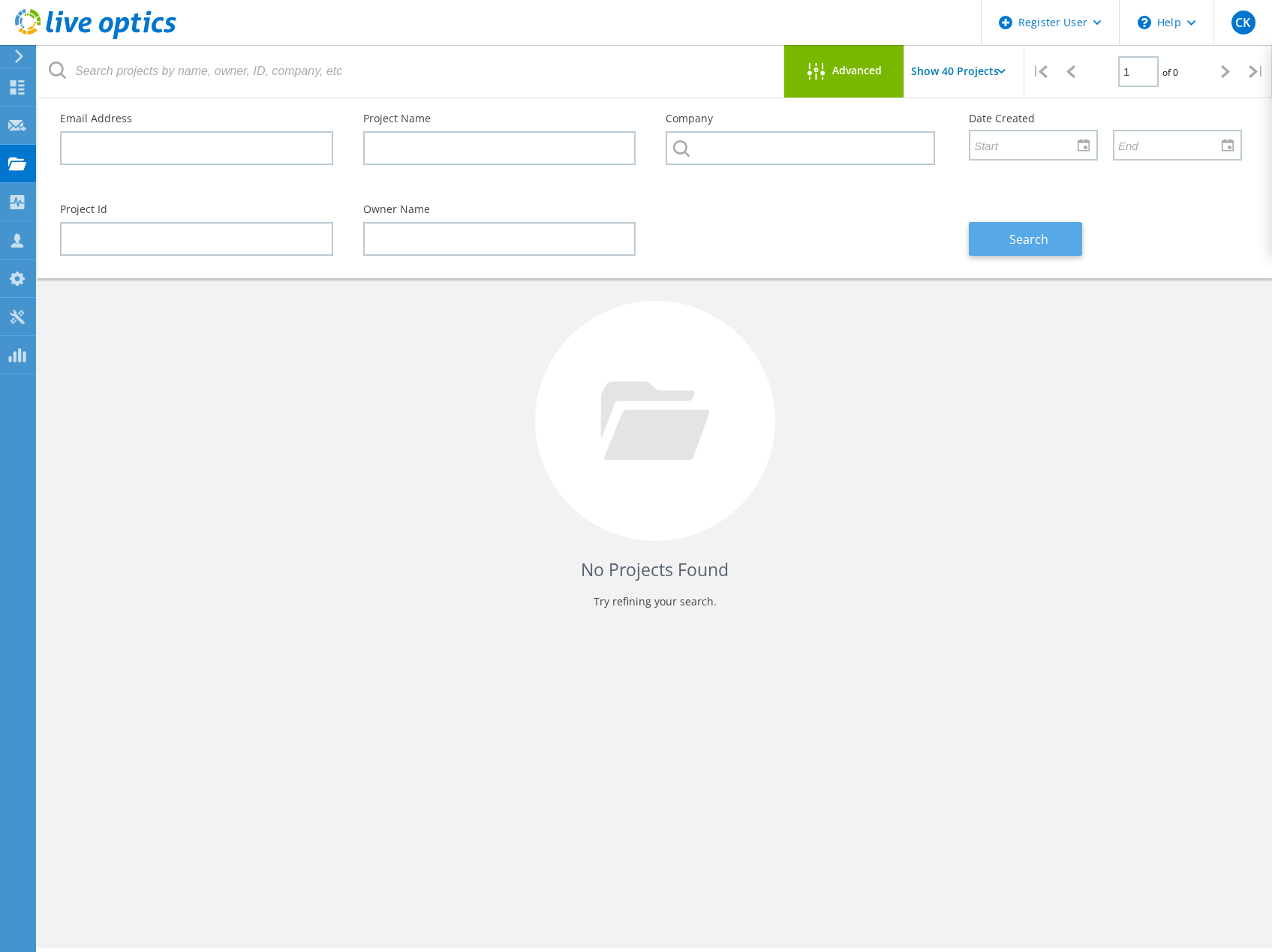
click at [1046, 250] on button "Search" at bounding box center [1025, 239] width 113 height 34
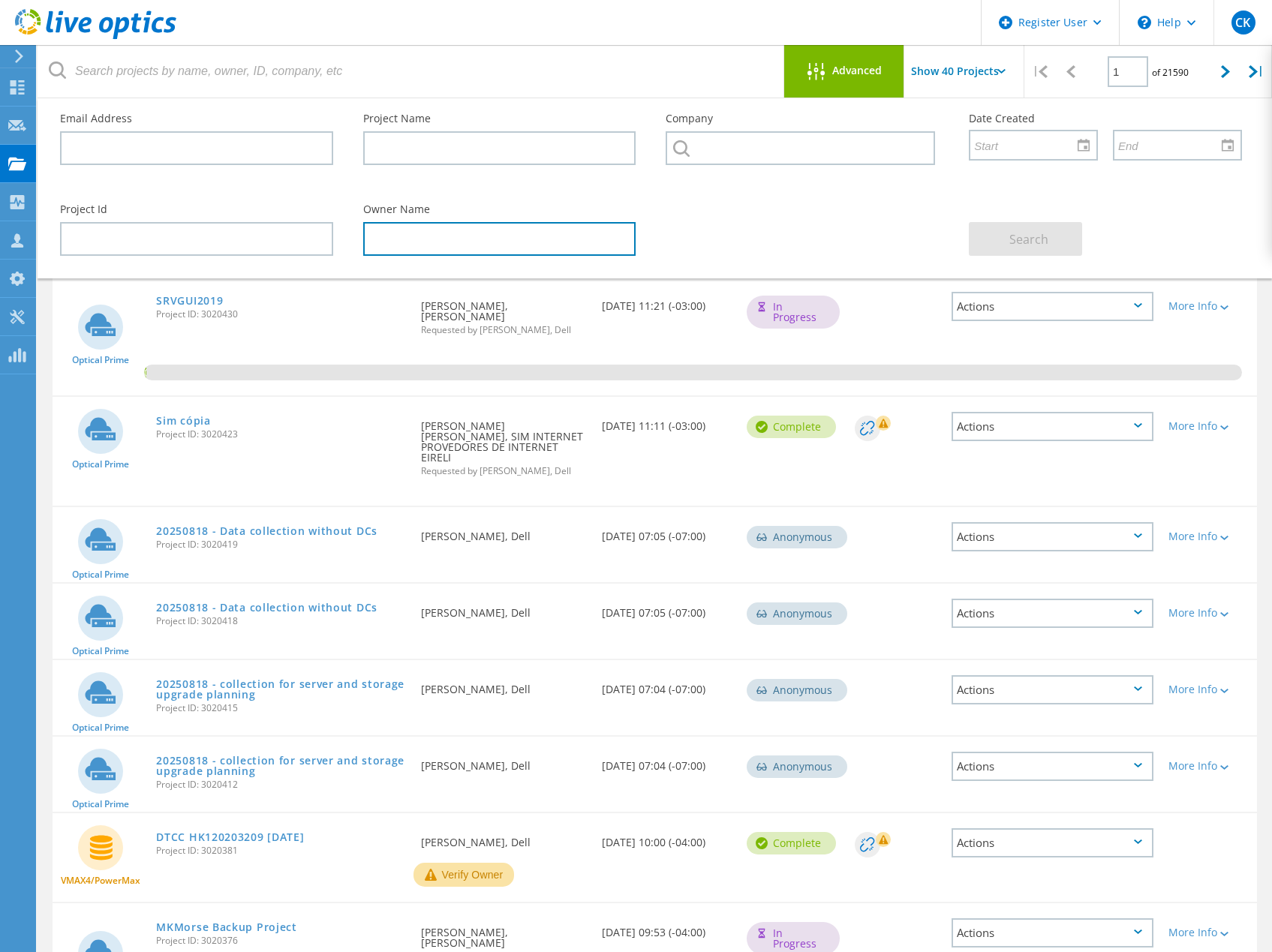
click at [456, 234] on input "text" at bounding box center [500, 239] width 273 height 34
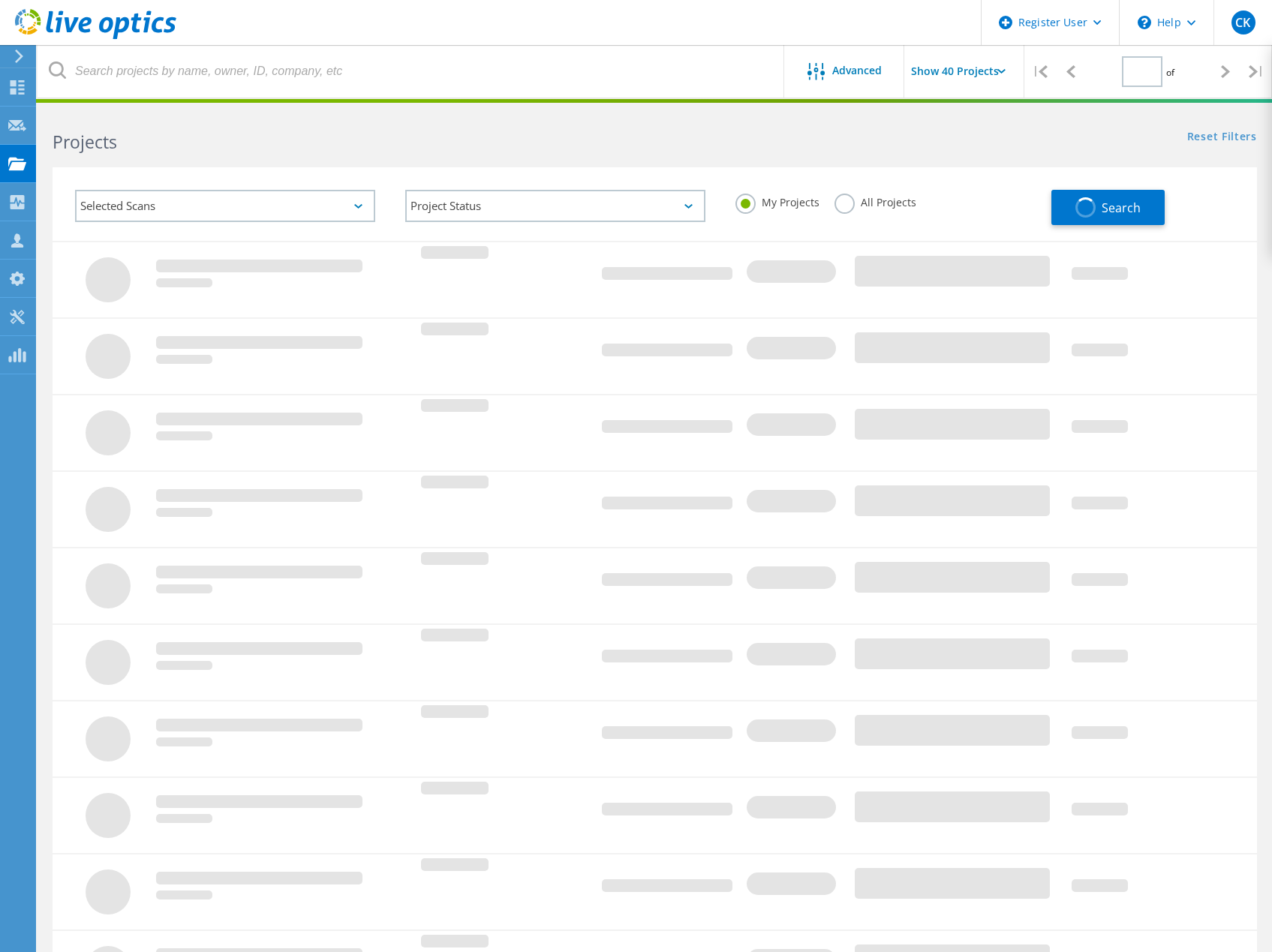
type input "1"
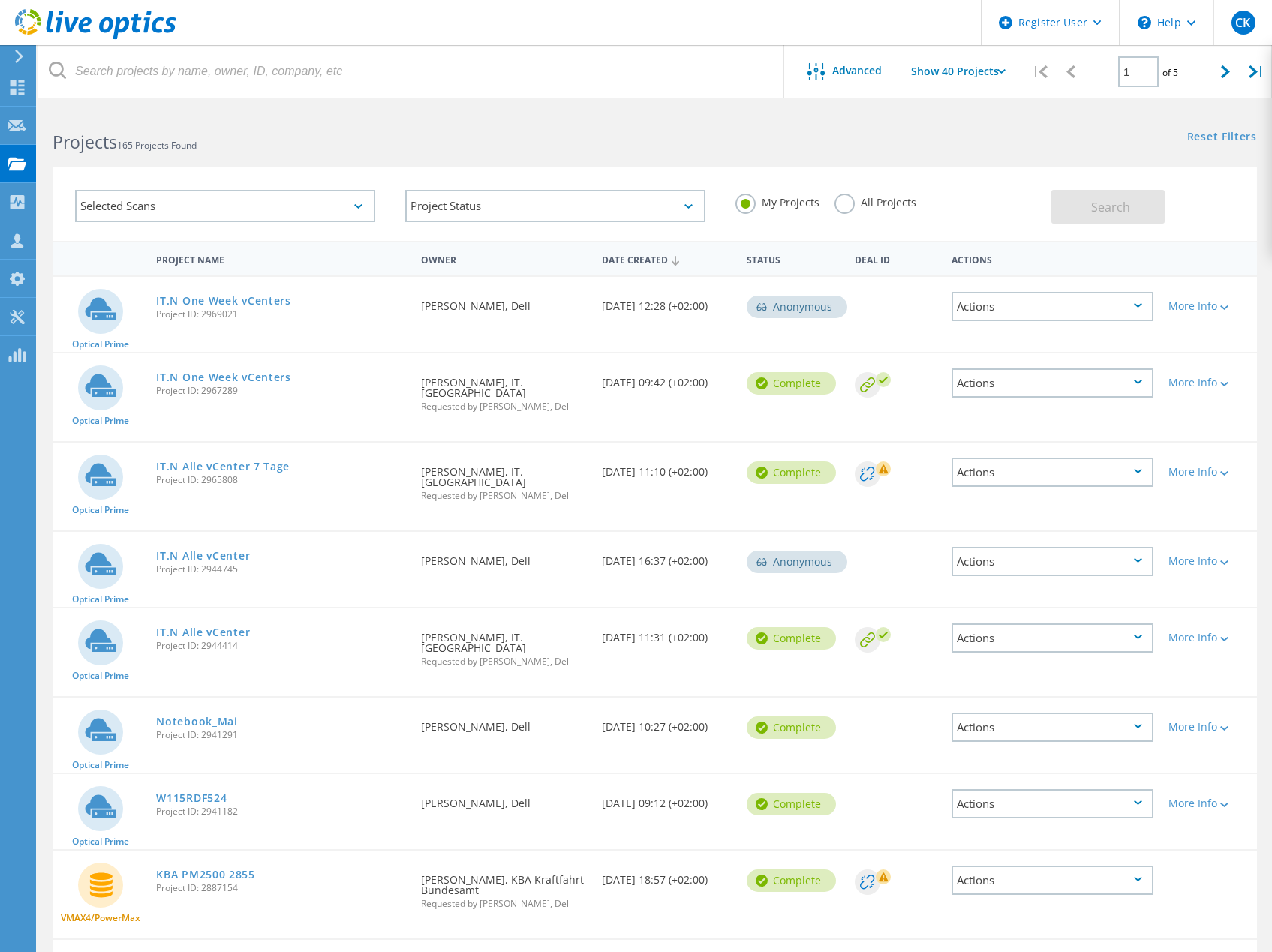
click at [463, 125] on div "Projects 165 Projects Found" at bounding box center [346, 128] width 617 height 40
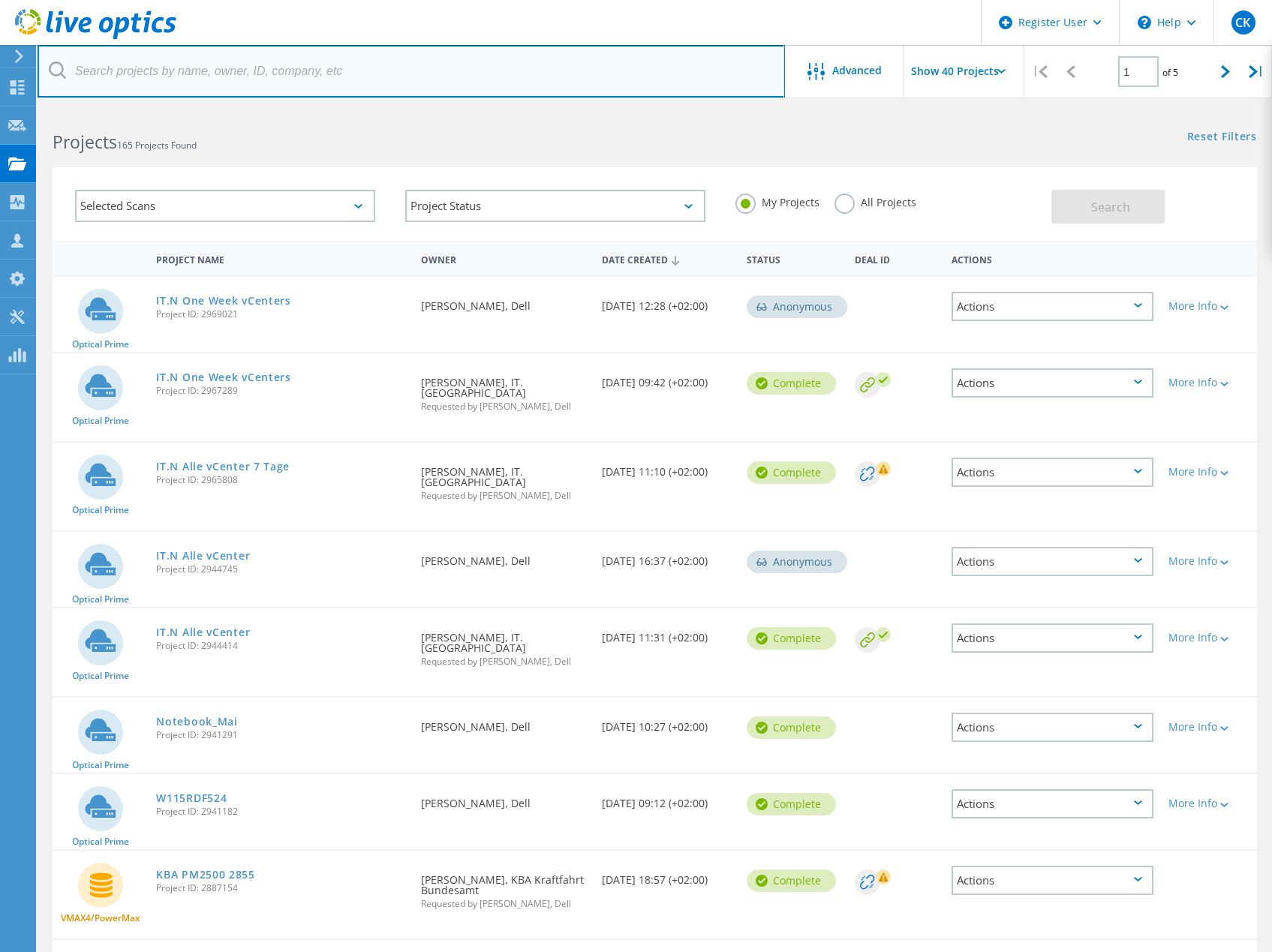
click at [331, 69] on input "text" at bounding box center [411, 71] width 747 height 53
paste input "3020424"
type input "3020424"
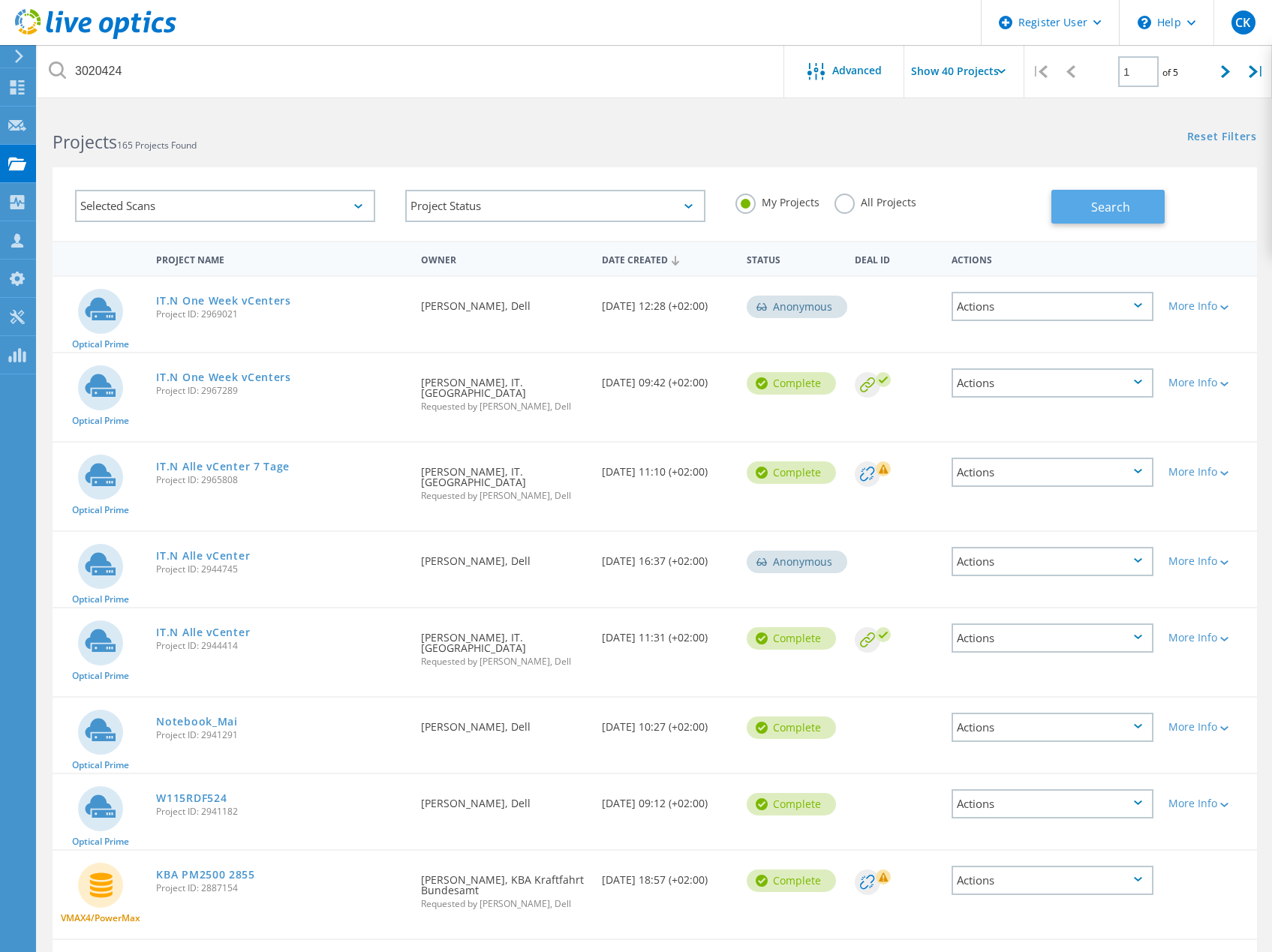
click at [1128, 205] on span "Search" at bounding box center [1111, 207] width 39 height 17
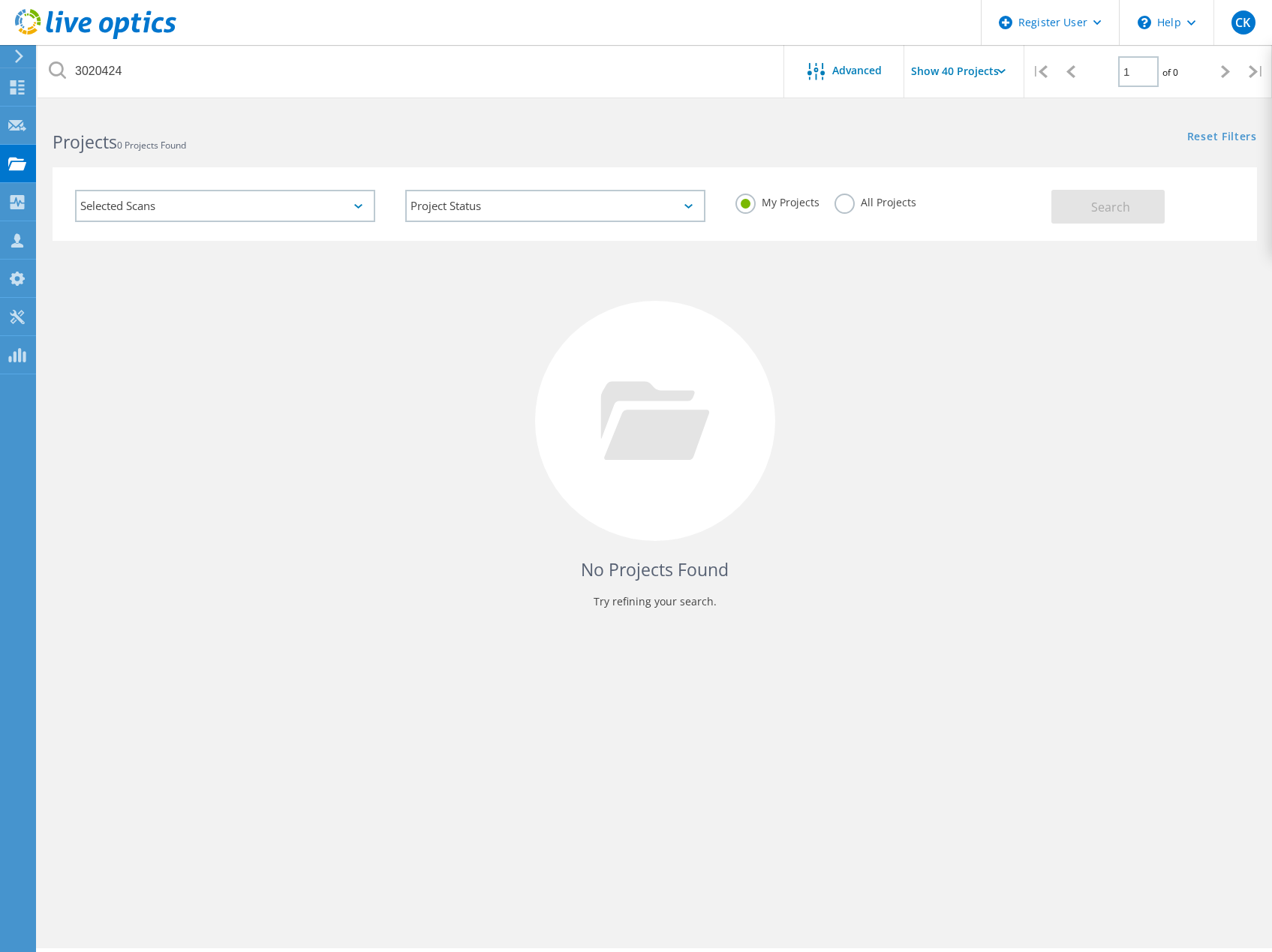
click at [837, 202] on label "All Projects" at bounding box center [876, 200] width 82 height 14
click at [0, 0] on input "All Projects" at bounding box center [0, 0] width 0 height 0
click at [1100, 209] on span "Search" at bounding box center [1111, 207] width 39 height 17
click at [394, 482] on div "No Projects Found Try refining your search." at bounding box center [655, 435] width 1204 height 388
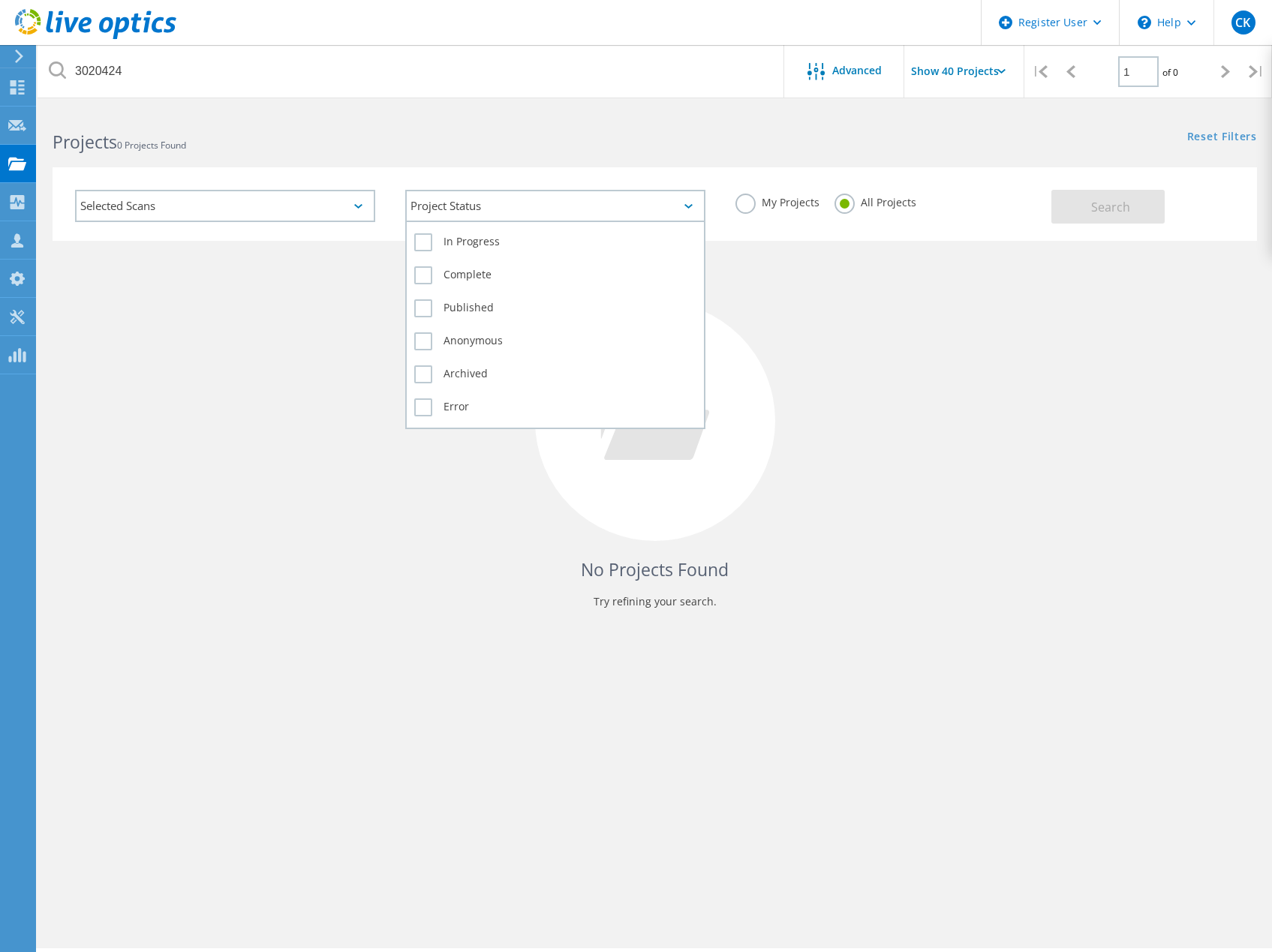
click at [462, 207] on div "Project Status" at bounding box center [555, 206] width 300 height 32
click at [419, 242] on label "In Progress" at bounding box center [555, 242] width 282 height 18
click at [0, 0] on input "In Progress" at bounding box center [0, 0] width 0 height 0
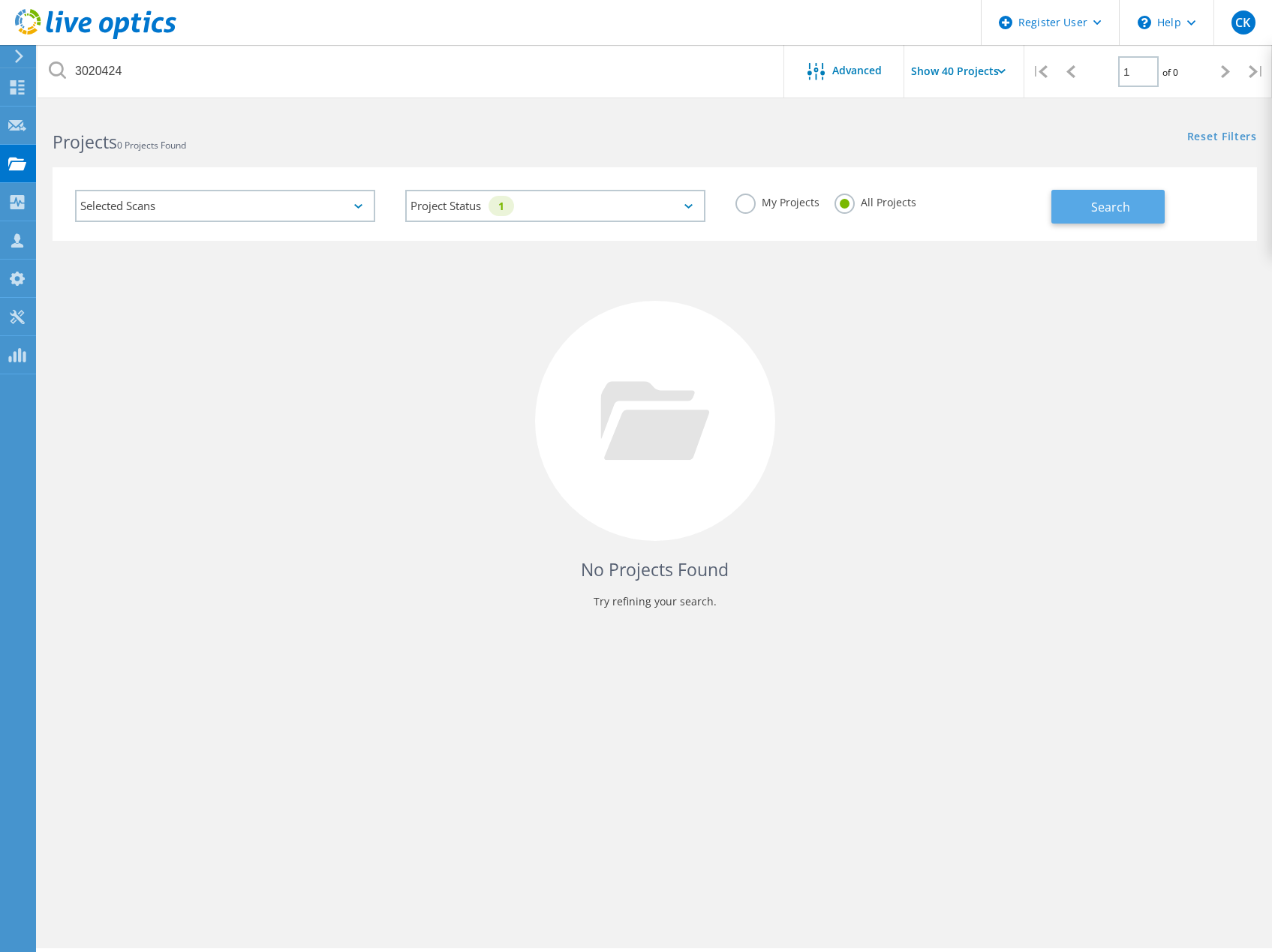
click at [1118, 203] on span "Search" at bounding box center [1111, 207] width 39 height 17
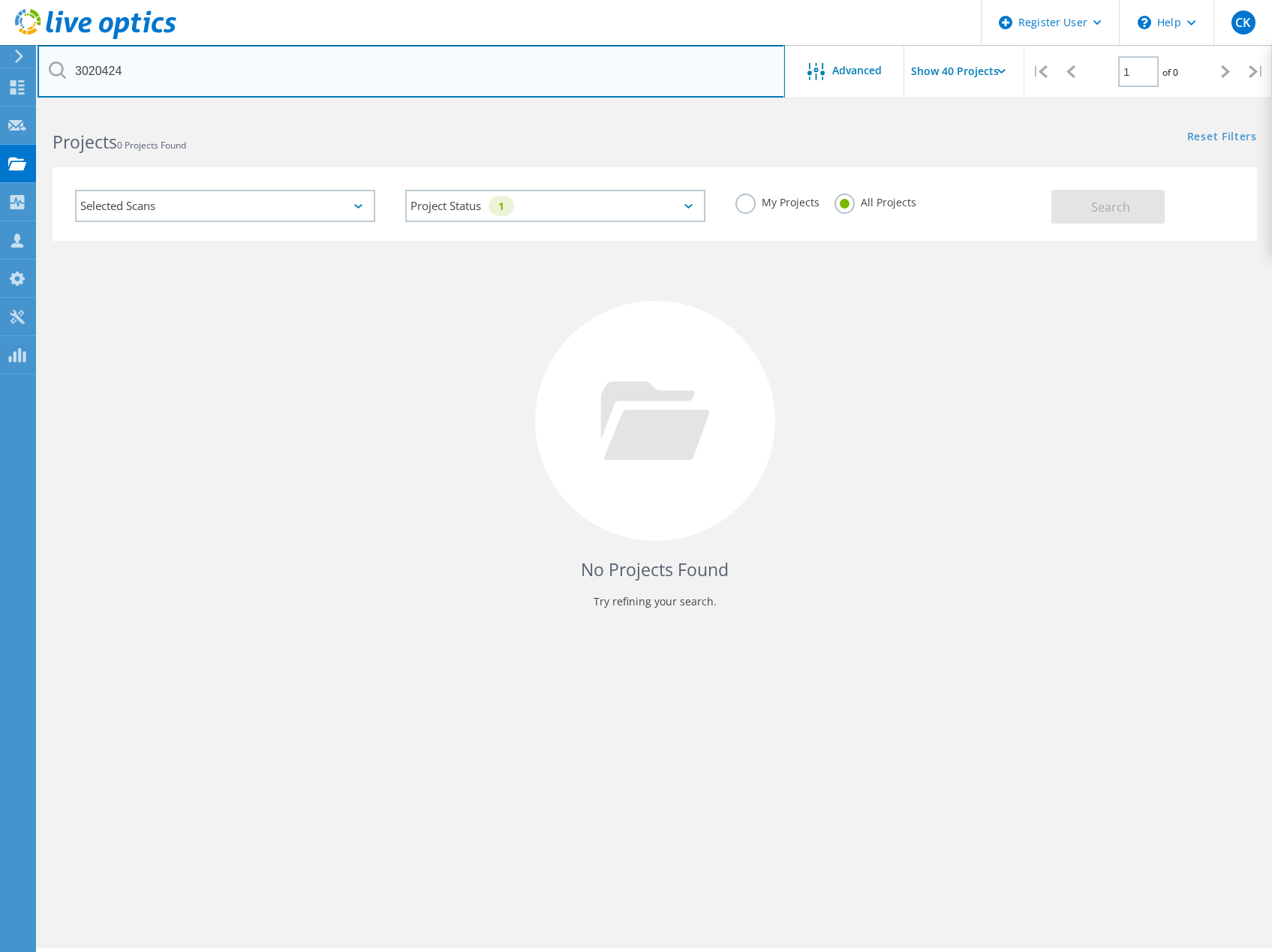
drag, startPoint x: 201, startPoint y: 77, endPoint x: -175, endPoint y: 69, distance: 376.1
click at [0, 69] on html "Register User \n Help Explore Helpful Articles Contact Support CK Dell User Car…" at bounding box center [636, 497] width 1272 height 994
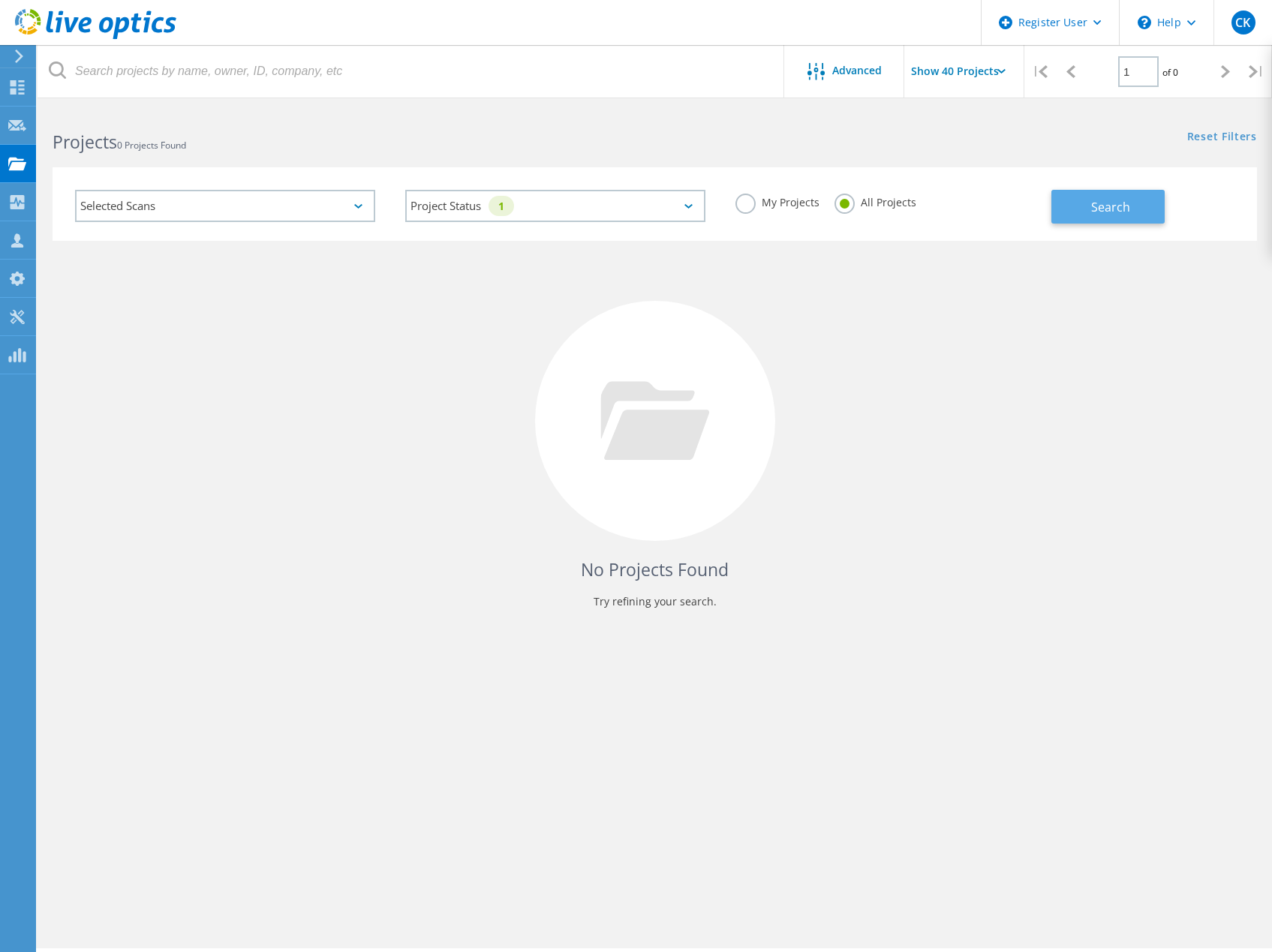
click at [1094, 207] on span "Search" at bounding box center [1111, 207] width 39 height 17
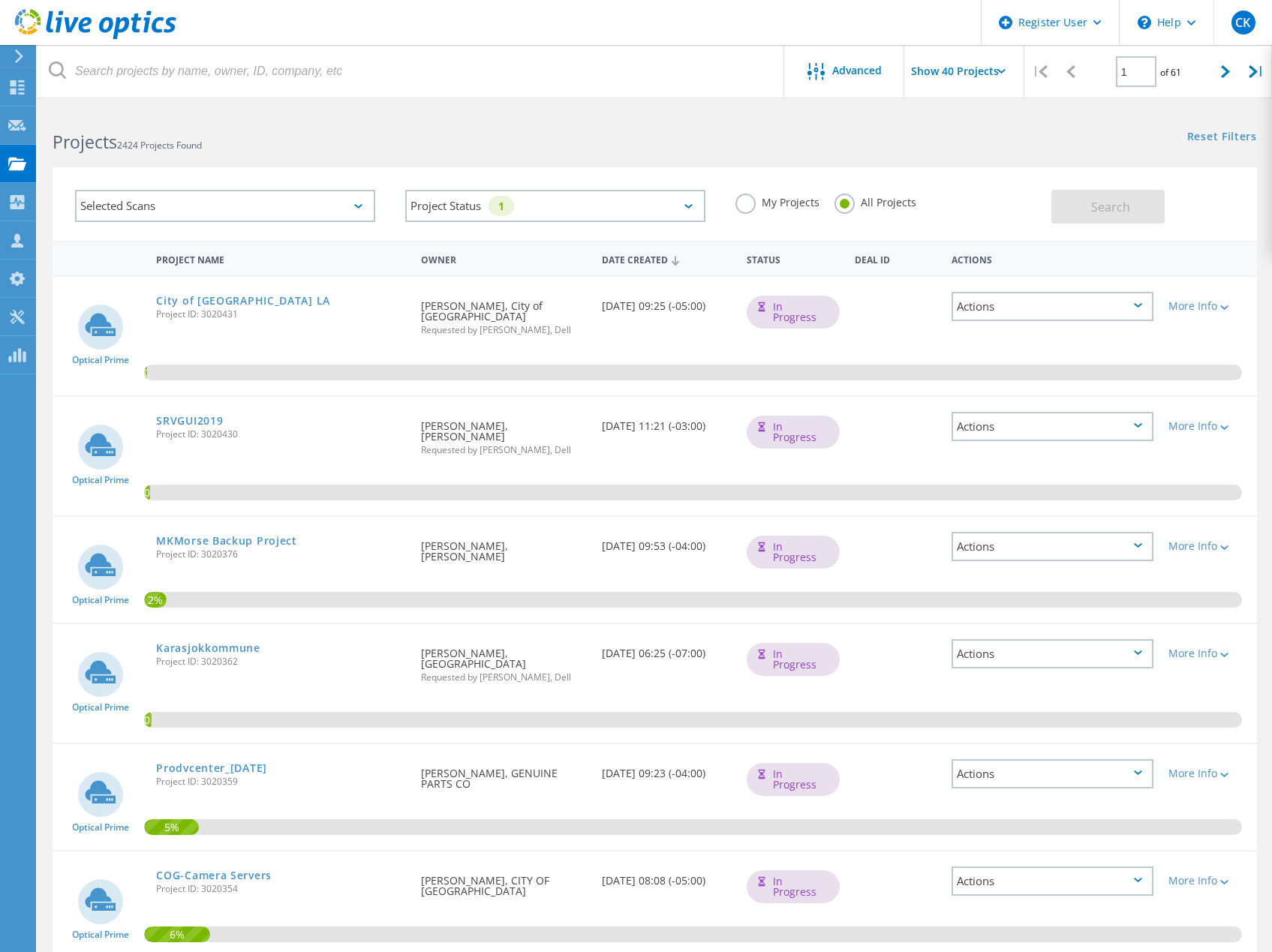
click at [741, 204] on label "My Projects" at bounding box center [778, 200] width 84 height 14
click at [0, 0] on input "My Projects" at bounding box center [0, 0] width 0 height 0
click at [1090, 206] on button "Search" at bounding box center [1107, 207] width 113 height 34
